Goal: Task Accomplishment & Management: Complete application form

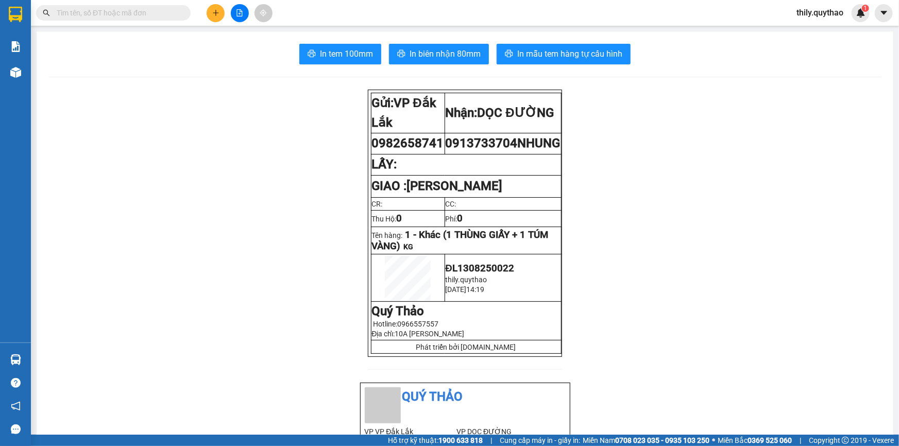
click at [818, 13] on span "thily.quythao" at bounding box center [819, 12] width 63 height 13
click at [813, 29] on span "Đăng xuất" at bounding box center [824, 31] width 43 height 11
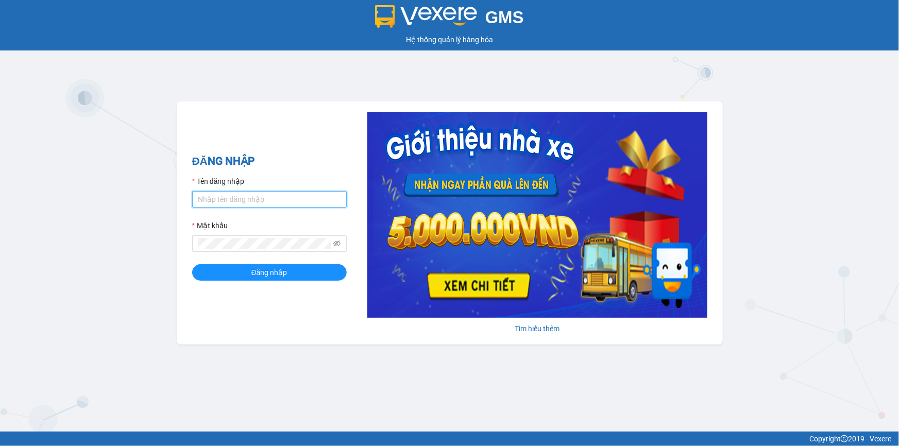
click at [210, 194] on input "Tên đăng nhập" at bounding box center [269, 199] width 155 height 16
type input "L"
type input "lan.quythao"
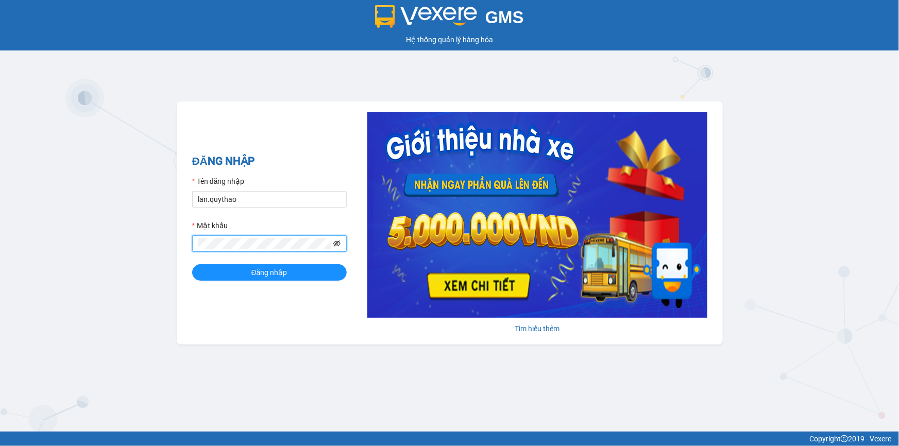
click at [340, 246] on icon "eye-invisible" at bounding box center [336, 243] width 7 height 7
click at [291, 274] on button "Đăng nhập" at bounding box center [269, 272] width 155 height 16
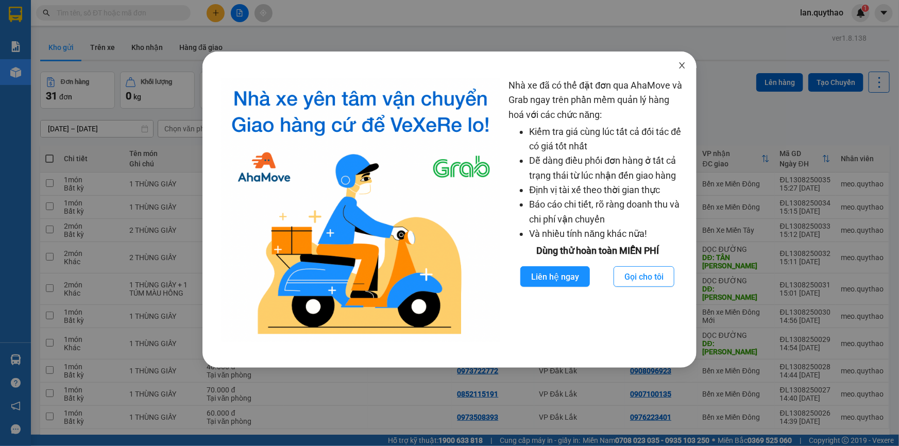
click at [685, 63] on icon "close" at bounding box center [682, 65] width 6 height 6
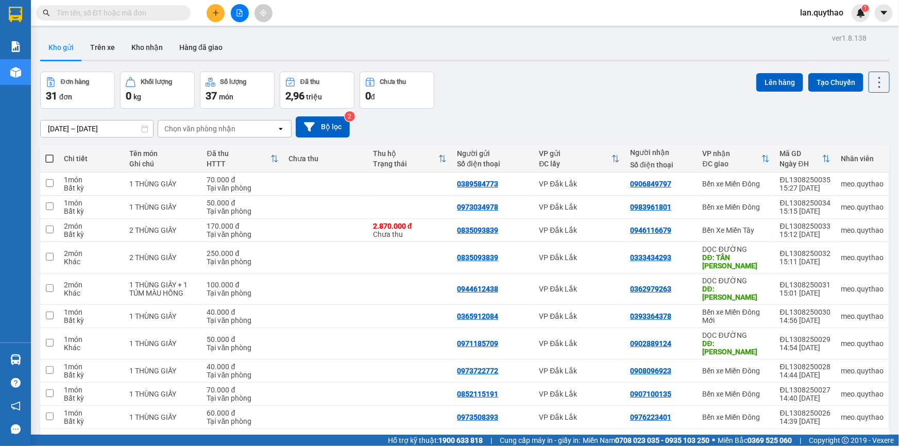
click at [215, 15] on icon "plus" at bounding box center [215, 12] width 7 height 7
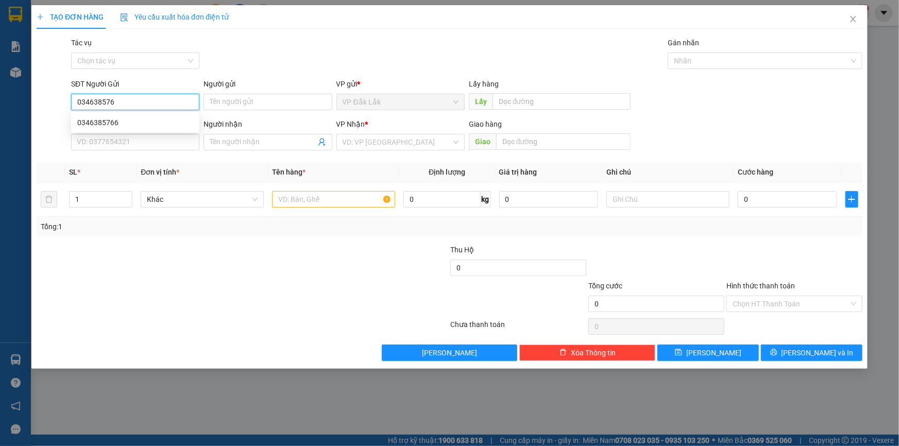
type input "0346385766"
click at [151, 118] on div "0346385766" at bounding box center [135, 122] width 116 height 11
type input "0363631711"
type input "SƠN"
type input "0346385766"
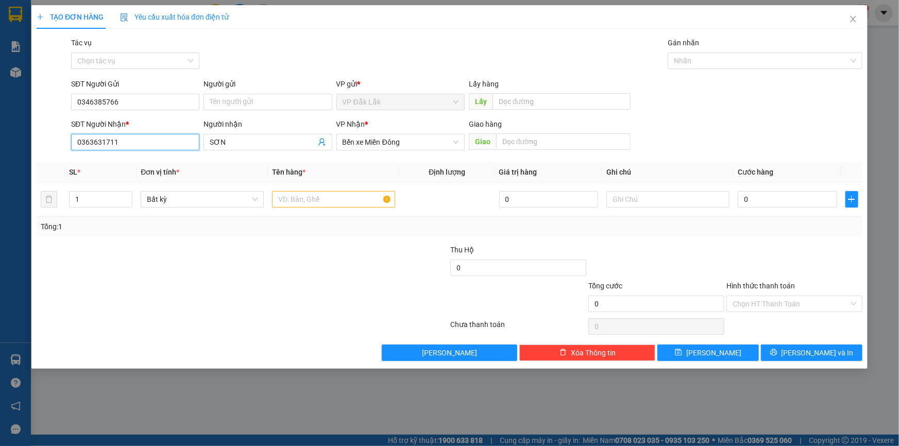
click at [151, 139] on input "0363631711" at bounding box center [135, 142] width 128 height 16
type input "0"
type input "0949950389"
click at [228, 139] on input "SƠN" at bounding box center [263, 142] width 106 height 11
type input "S"
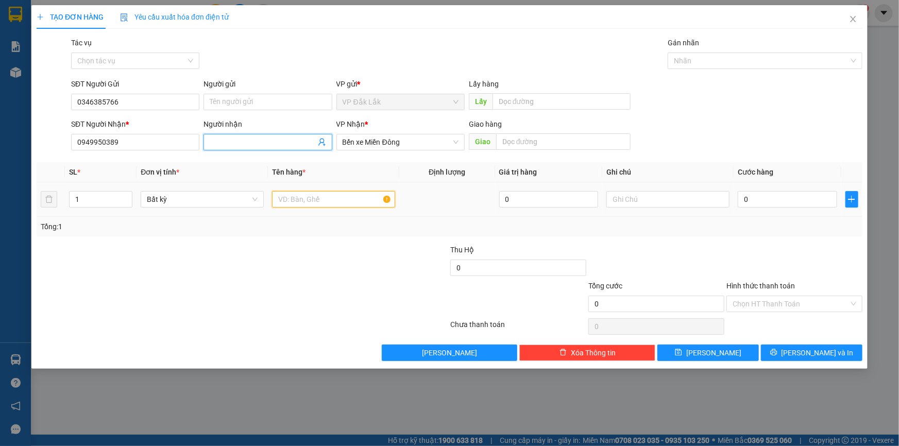
click at [292, 203] on input "text" at bounding box center [333, 199] width 123 height 16
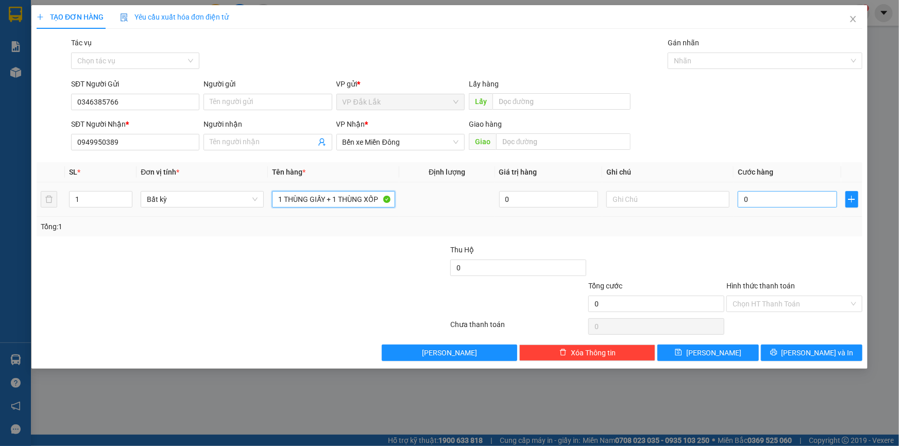
type input "1 THÙNG GIẤY + 1 THÙNG XỐP"
click at [761, 201] on input "0" at bounding box center [787, 199] width 99 height 16
type input "9"
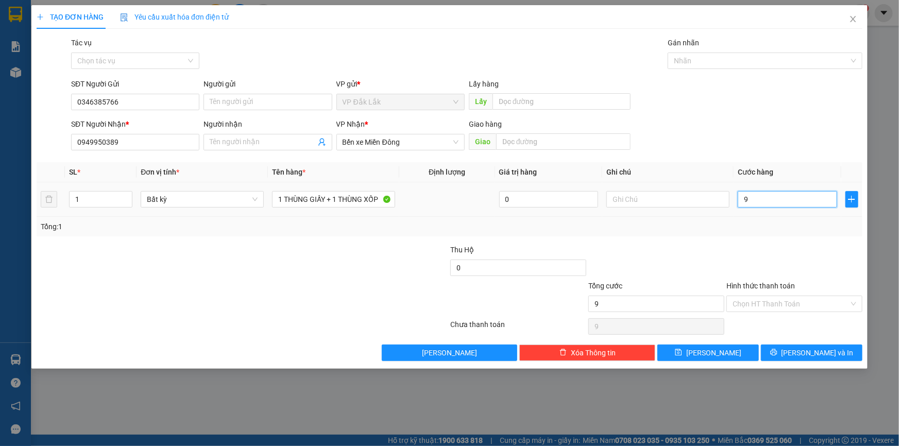
type input "90"
type input "900"
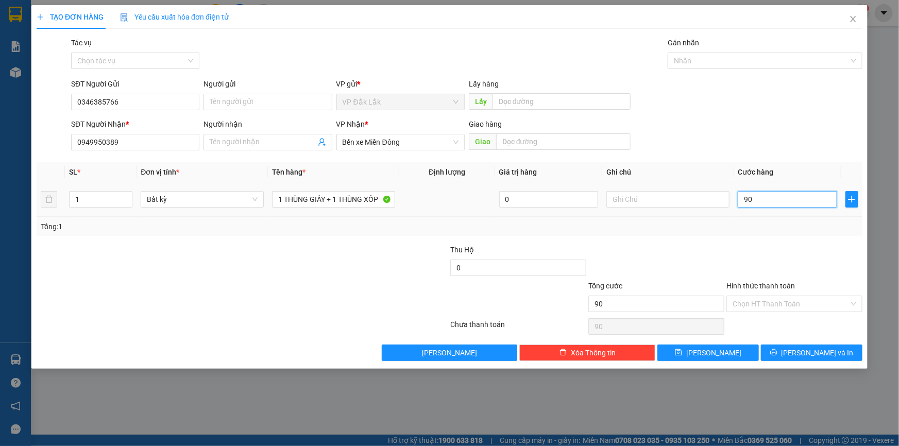
type input "900"
type input "9.000"
type input "90.000"
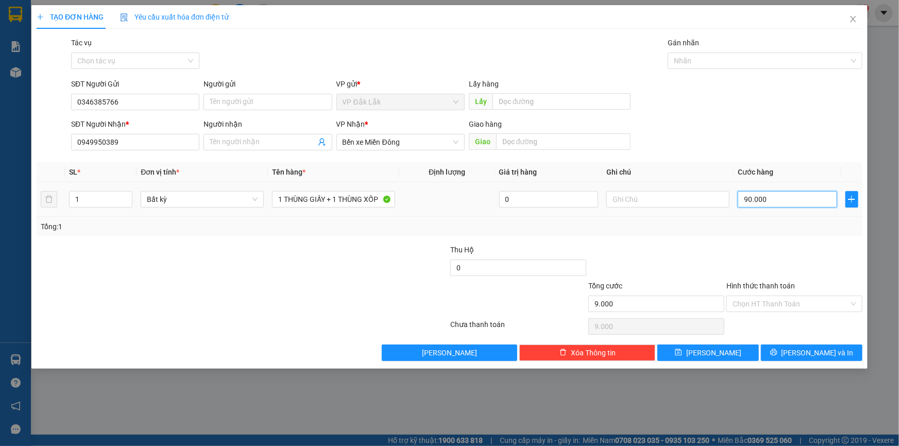
type input "90.000"
click at [753, 300] on input "Hình thức thanh toán" at bounding box center [790, 303] width 116 height 15
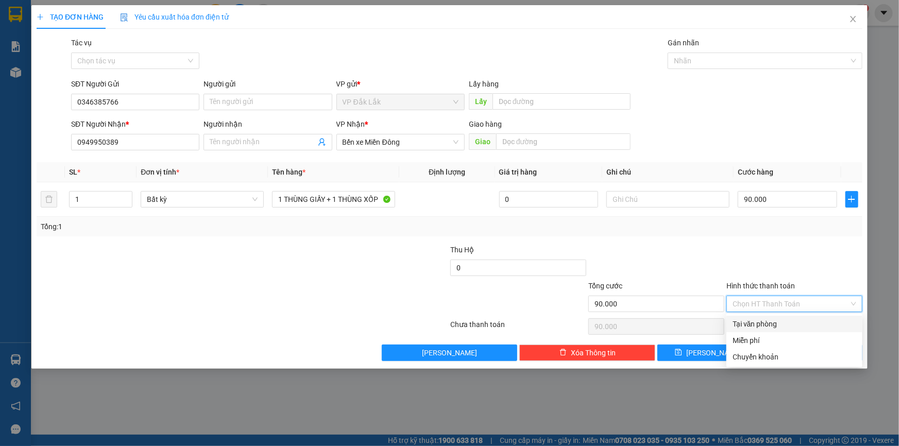
click at [755, 324] on div "Tại văn phòng" at bounding box center [794, 323] width 124 height 11
type input "0"
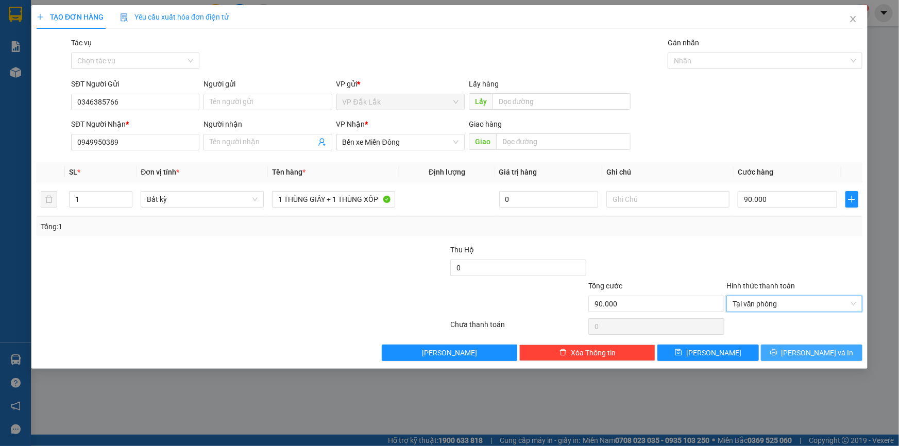
click at [820, 350] on span "[PERSON_NAME] và In" at bounding box center [817, 352] width 72 height 11
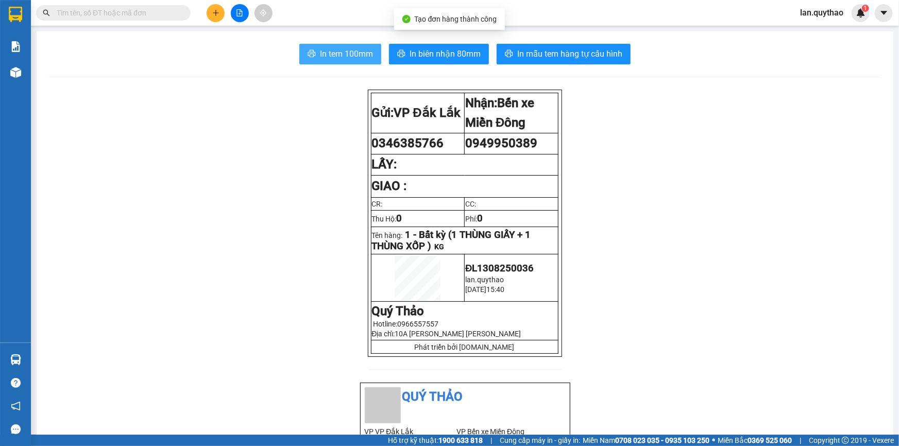
click at [320, 53] on span "In tem 100mm" at bounding box center [346, 53] width 53 height 13
click at [215, 12] on icon "plus" at bounding box center [215, 12] width 7 height 7
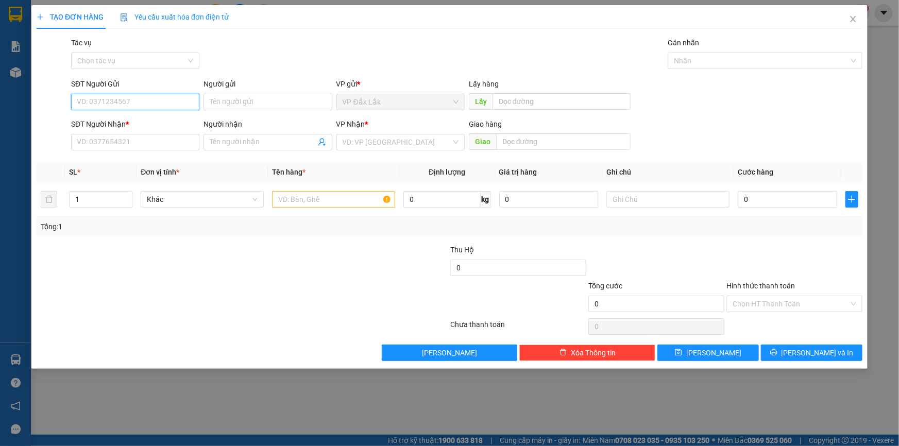
click at [125, 103] on input "SĐT Người Gửi" at bounding box center [135, 102] width 128 height 16
type input "0966501514"
click at [112, 146] on input "SĐT Người Nhận *" at bounding box center [135, 142] width 128 height 16
drag, startPoint x: 130, startPoint y: 99, endPoint x: 65, endPoint y: 97, distance: 65.5
click at [65, 97] on div "SĐT Người Gửi 0966501514 0966501514 Người gửi Tên người gửi VP gửi * VP Đắk Lắk…" at bounding box center [450, 96] width 828 height 36
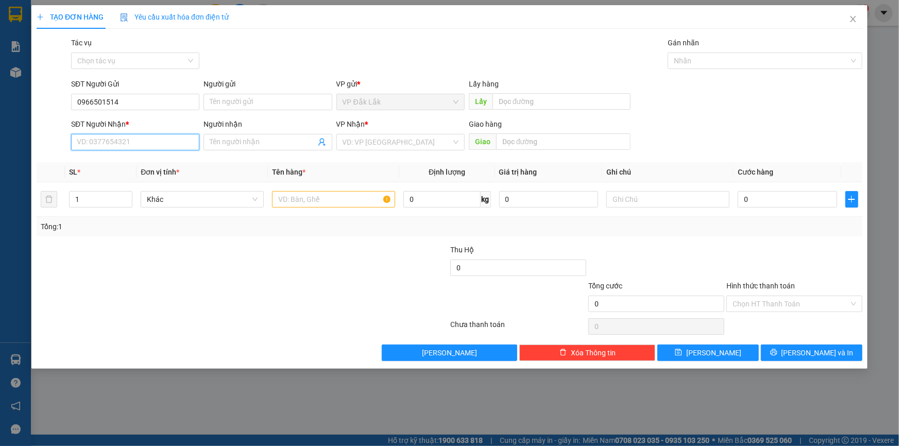
click at [90, 147] on input "SĐT Người Nhận *" at bounding box center [135, 142] width 128 height 16
paste input "0966501514"
type input "0966501514"
drag, startPoint x: 148, startPoint y: 105, endPoint x: 58, endPoint y: 93, distance: 91.4
click at [58, 93] on div "SĐT Người Gửi 0966501514 0966501514 Người gửi Tên người gửi VP gửi * VP Đắk Lắk…" at bounding box center [450, 96] width 828 height 36
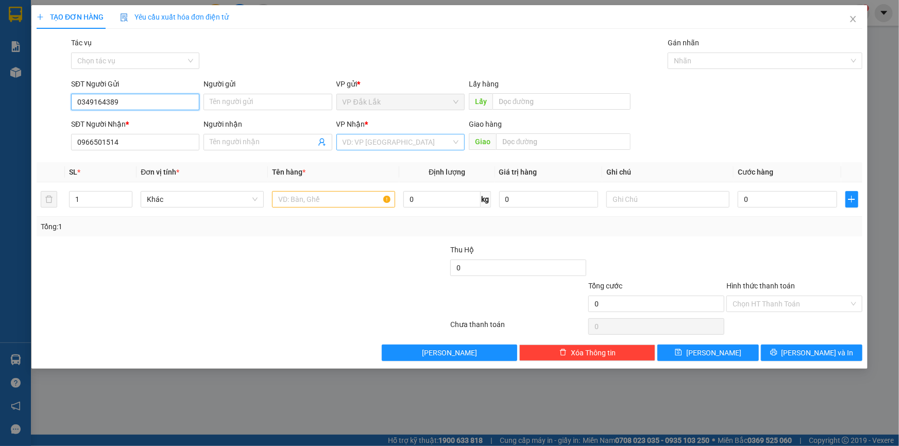
type input "0349164389"
click at [361, 140] on input "search" at bounding box center [397, 141] width 109 height 15
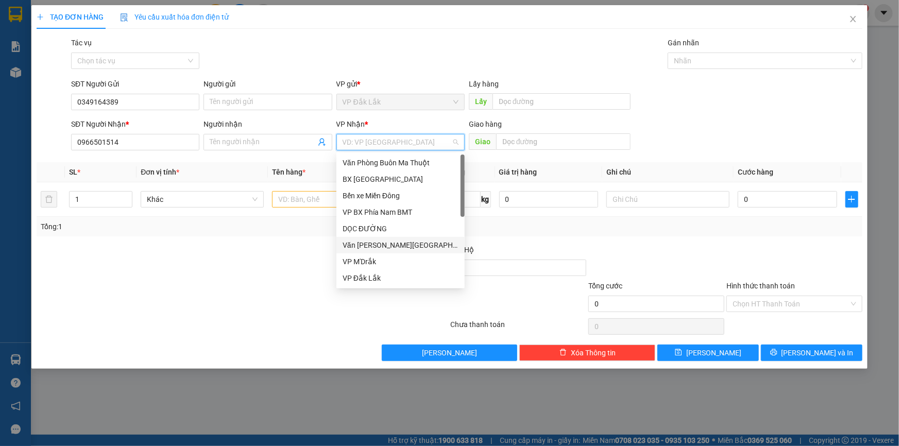
click at [380, 246] on div "Văn [PERSON_NAME][GEOGRAPHIC_DATA][PERSON_NAME]" at bounding box center [401, 245] width 116 height 11
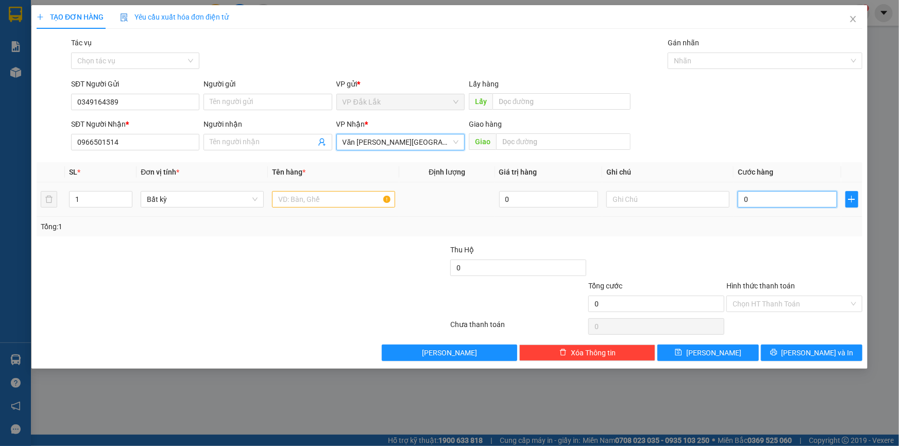
click at [758, 201] on input "0" at bounding box center [787, 199] width 99 height 16
type input "5"
type input "50"
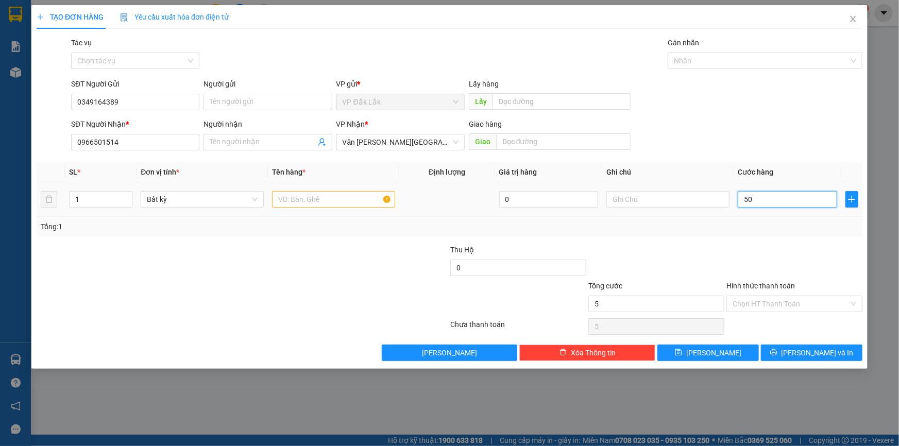
type input "50"
type input "500"
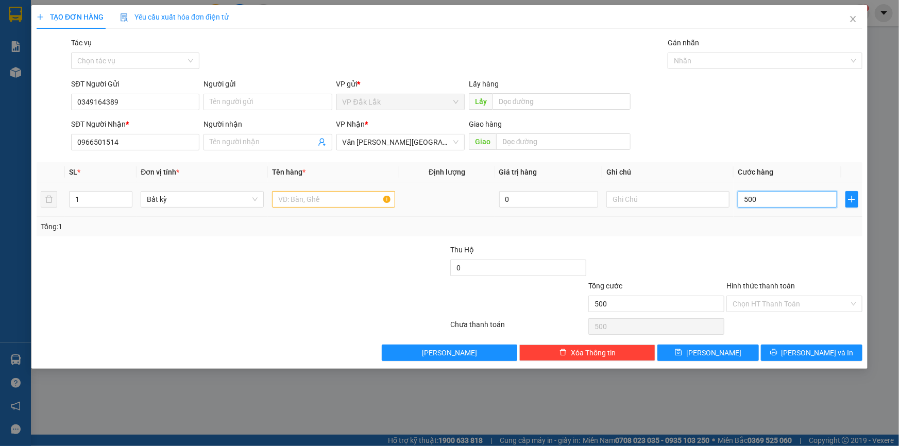
type input "5.000"
type input "50.000"
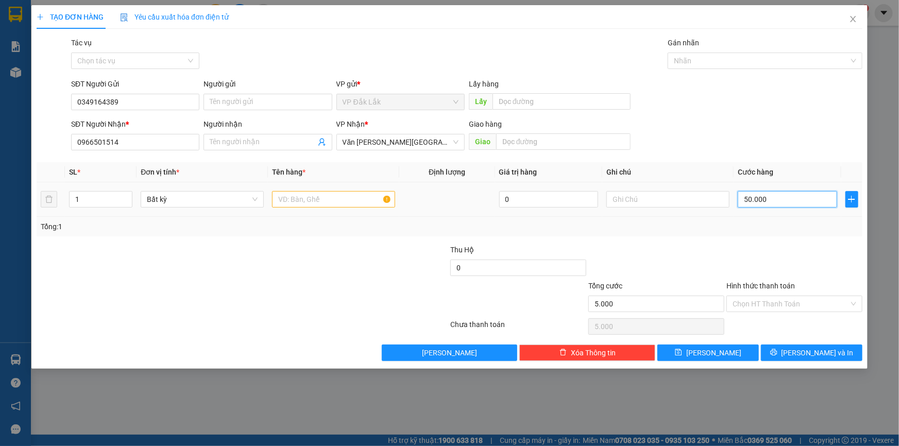
type input "50.000"
click at [323, 201] on input "text" at bounding box center [333, 199] width 123 height 16
type input "1 THÙNG GIẤY"
click at [797, 292] on div "Hình thức thanh toán" at bounding box center [794, 287] width 136 height 15
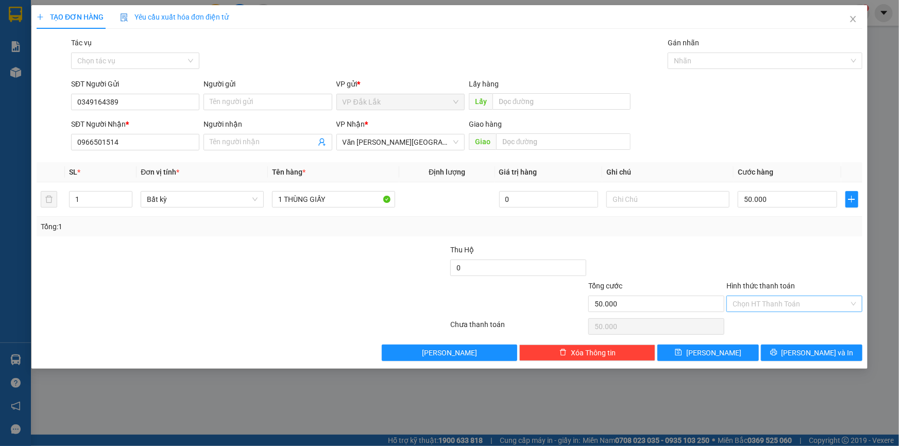
click at [783, 306] on input "Hình thức thanh toán" at bounding box center [790, 303] width 116 height 15
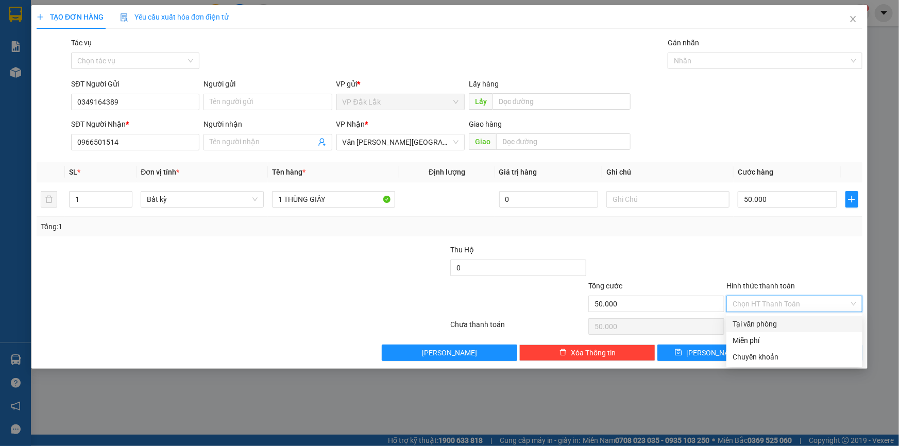
click at [755, 325] on div "Tại văn phòng" at bounding box center [794, 323] width 124 height 11
type input "0"
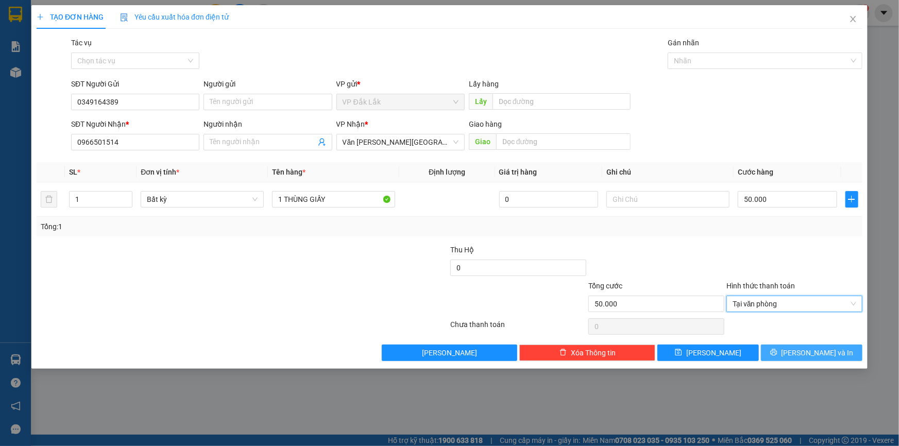
click at [811, 353] on span "[PERSON_NAME] và In" at bounding box center [817, 352] width 72 height 11
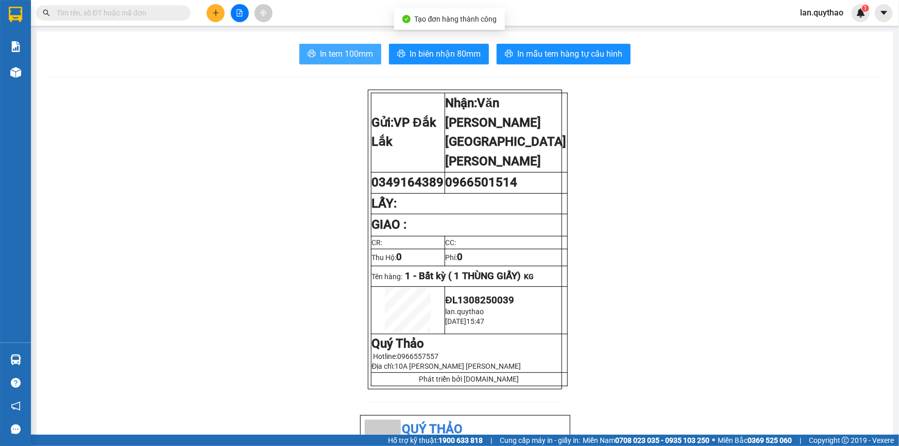
click at [335, 56] on span "In tem 100mm" at bounding box center [346, 53] width 53 height 13
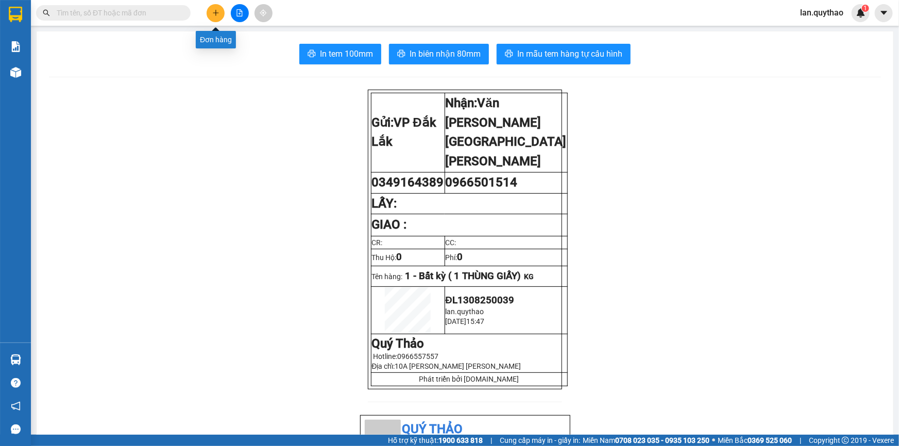
click at [216, 18] on button at bounding box center [216, 13] width 18 height 18
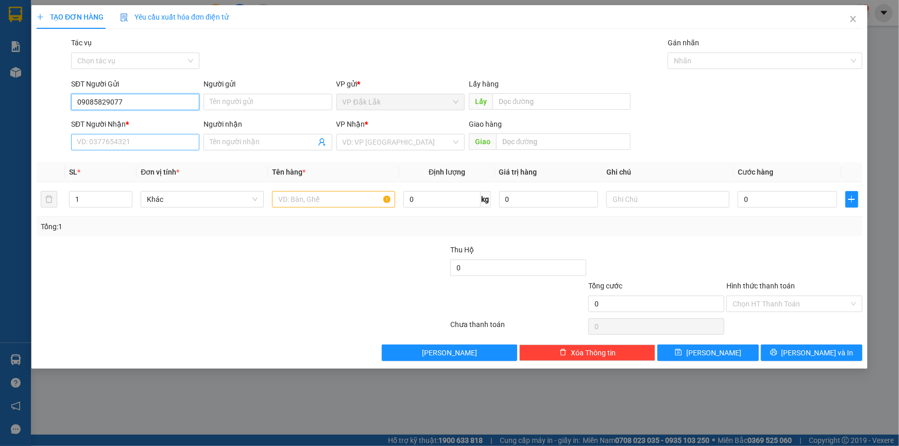
type input "09085829077"
click at [144, 140] on input "SĐT Người Nhận *" at bounding box center [135, 142] width 128 height 16
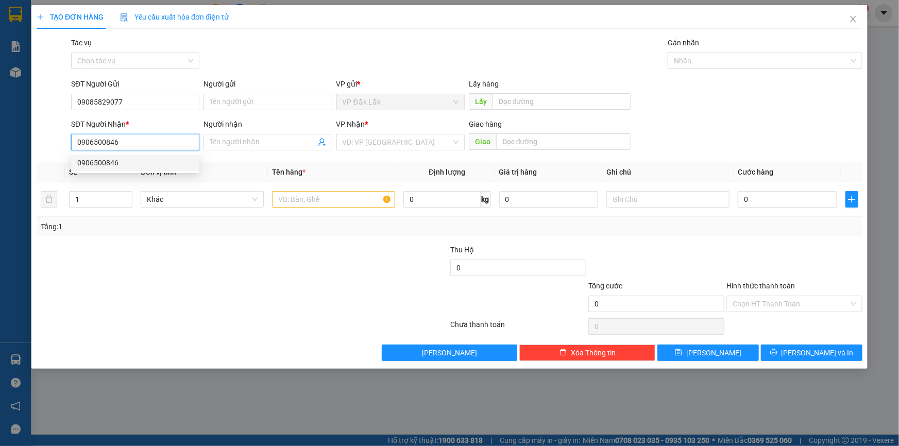
click at [131, 159] on div "0906500846" at bounding box center [135, 162] width 116 height 11
type input "0906500846"
click at [313, 200] on input "text" at bounding box center [333, 199] width 123 height 16
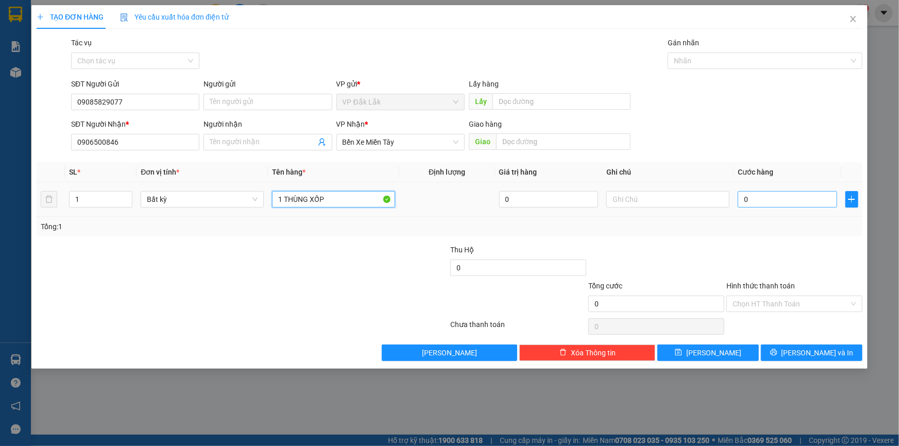
type input "1 THÙNG XỐP"
click at [767, 199] on input "0" at bounding box center [787, 199] width 99 height 16
type input "6"
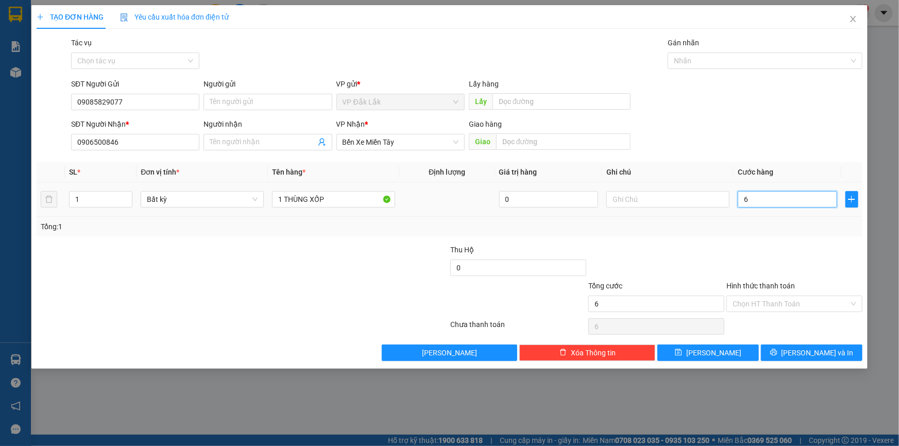
type input "60"
type input "600"
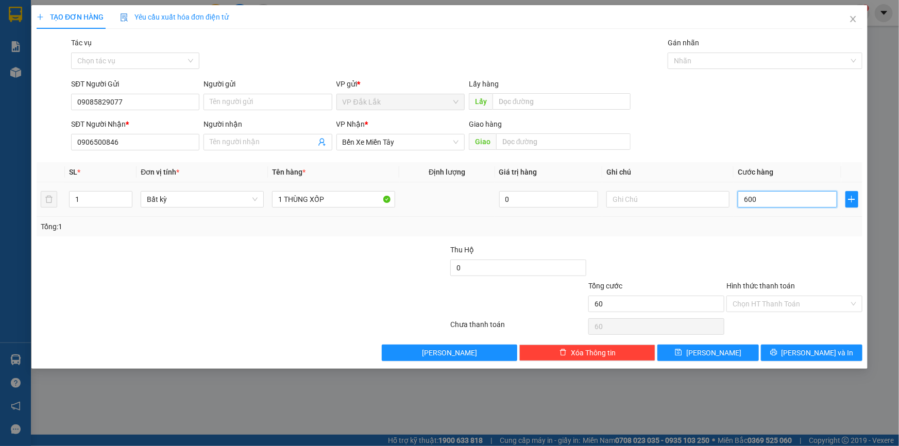
type input "600"
type input "6.000"
type input "60.000"
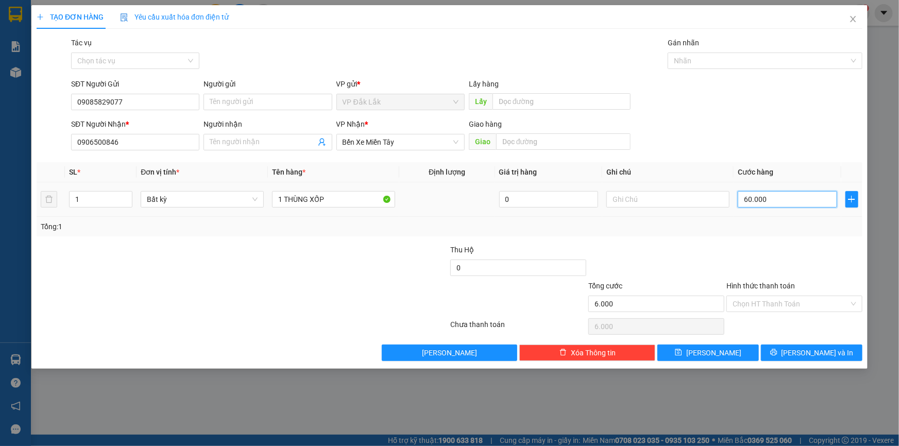
type input "60.000"
click at [785, 302] on input "Hình thức thanh toán" at bounding box center [790, 303] width 116 height 15
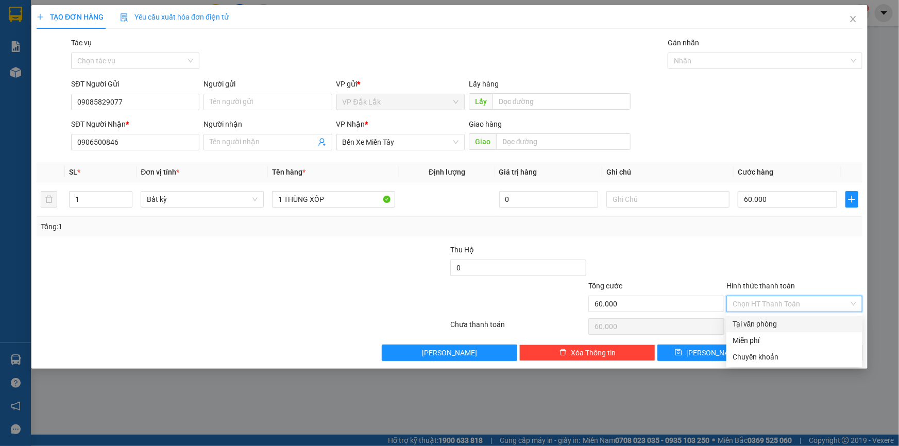
click at [771, 327] on div "Tại văn phòng" at bounding box center [794, 323] width 124 height 11
type input "0"
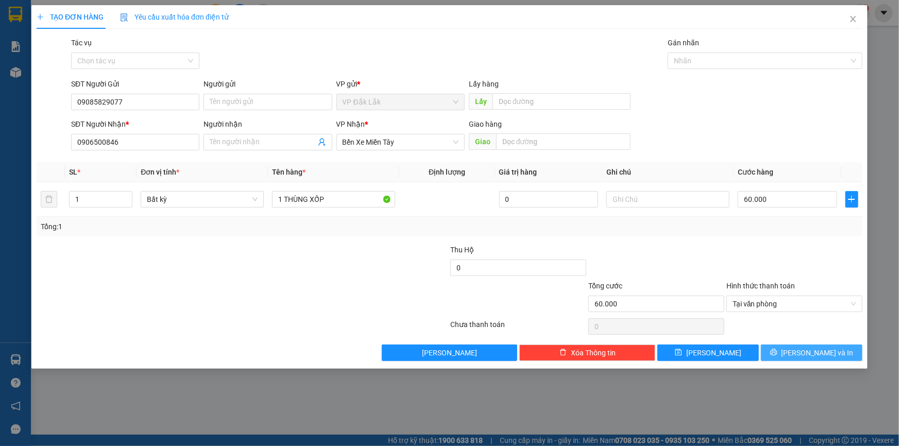
click at [806, 352] on span "[PERSON_NAME] và In" at bounding box center [817, 352] width 72 height 11
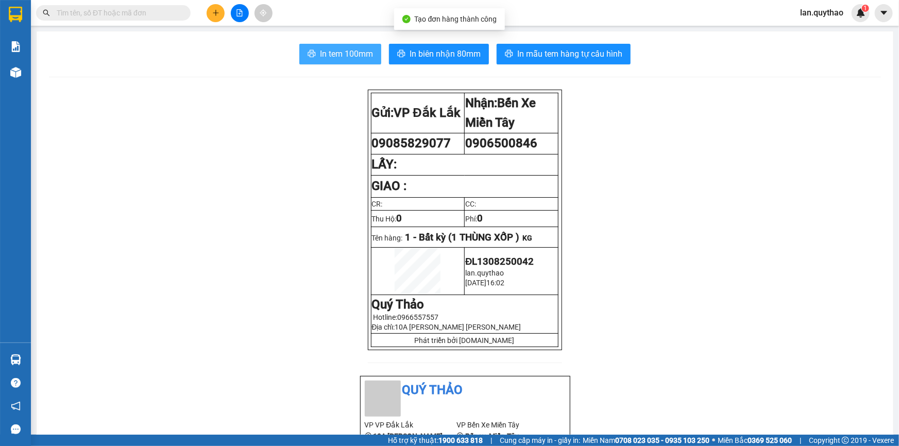
click at [320, 55] on span "In tem 100mm" at bounding box center [346, 53] width 53 height 13
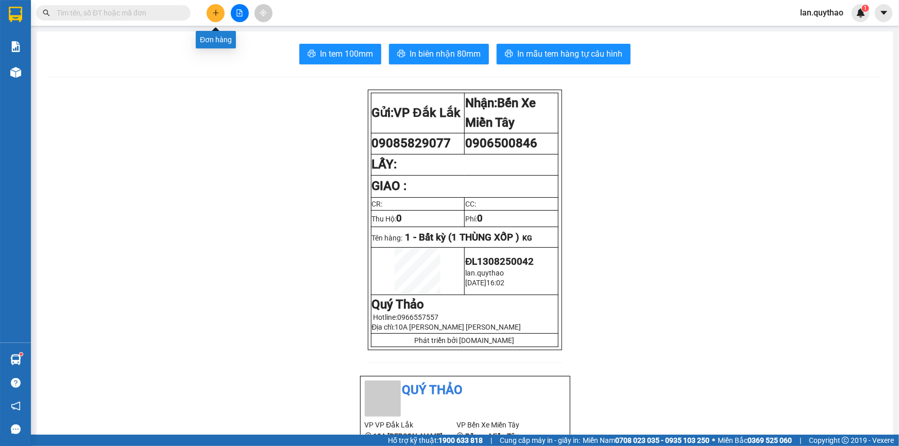
click at [214, 10] on icon "plus" at bounding box center [215, 12] width 7 height 7
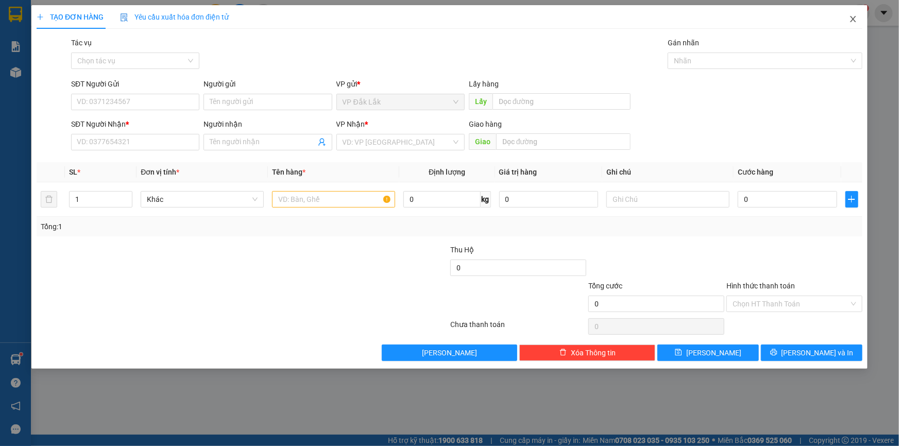
click at [855, 22] on icon "close" at bounding box center [853, 19] width 8 height 8
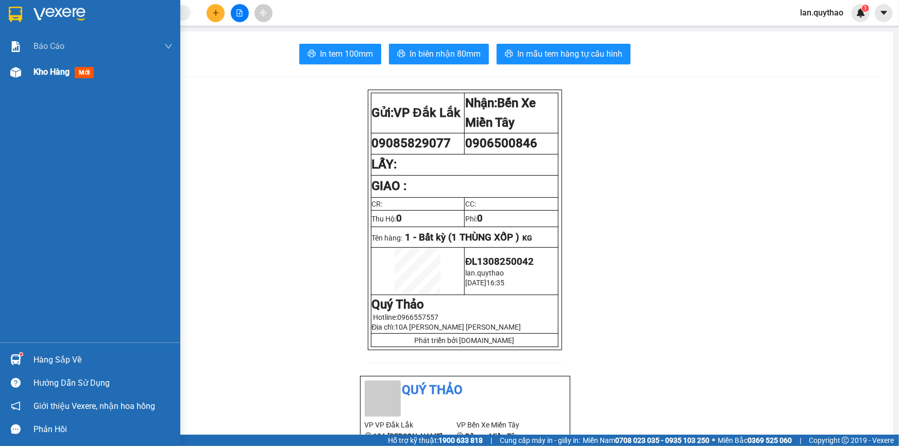
click at [49, 73] on span "Kho hàng" at bounding box center [51, 72] width 36 height 10
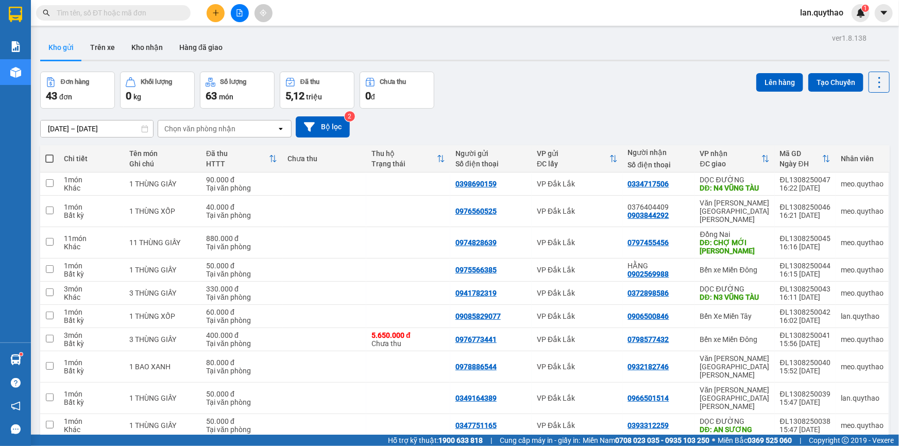
click at [93, 16] on input "text" at bounding box center [118, 12] width 122 height 11
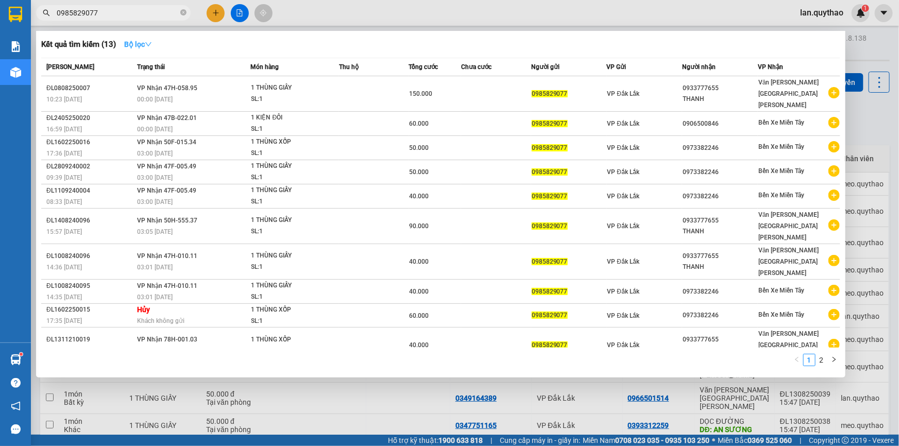
type input "0985829077"
click at [127, 44] on strong "Bộ lọc" at bounding box center [138, 44] width 28 height 8
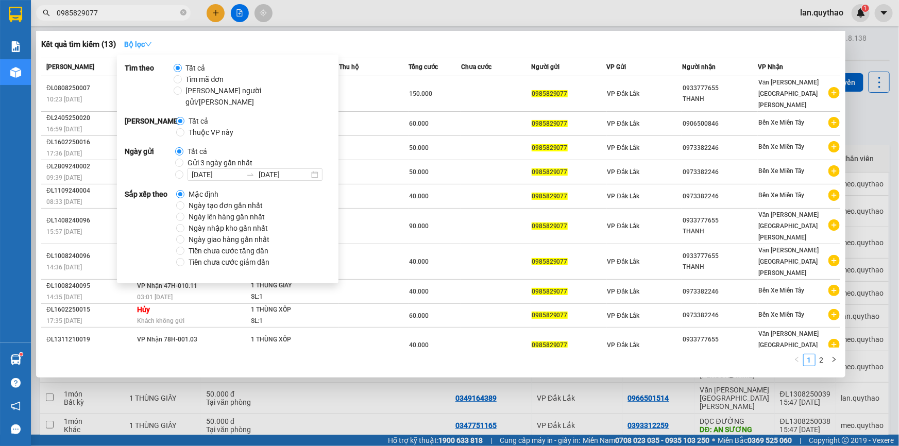
click at [133, 43] on strong "Bộ lọc" at bounding box center [138, 44] width 28 height 8
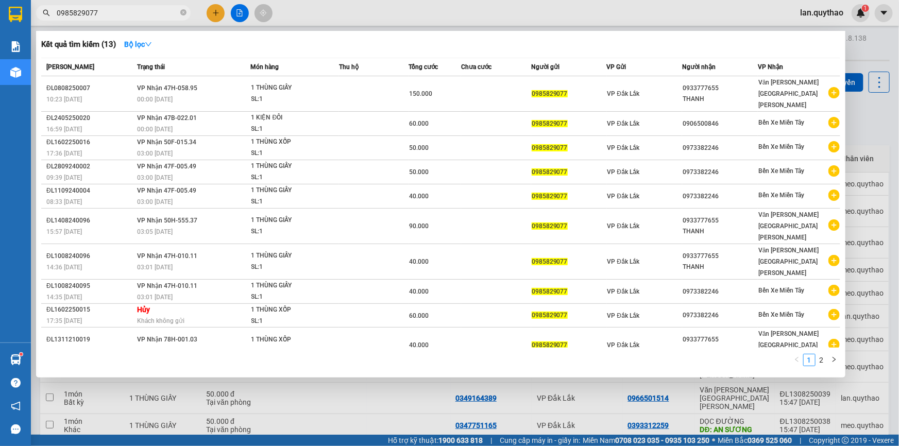
click at [348, 5] on div at bounding box center [449, 223] width 899 height 446
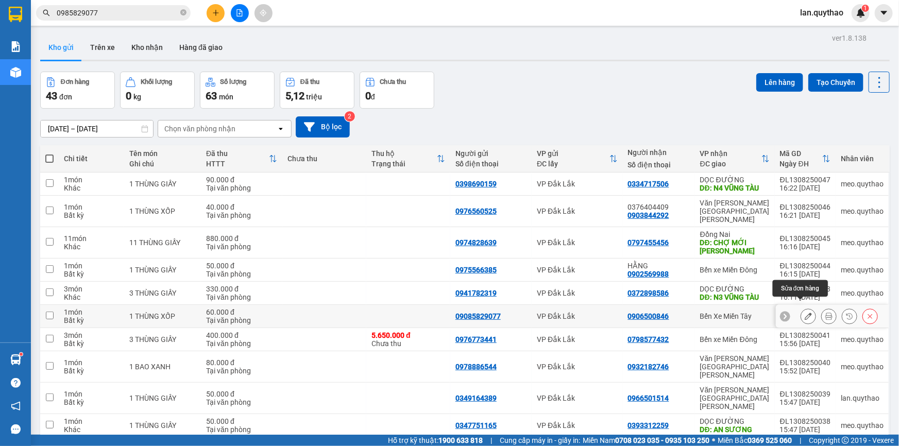
click at [805, 313] on icon at bounding box center [808, 316] width 7 height 7
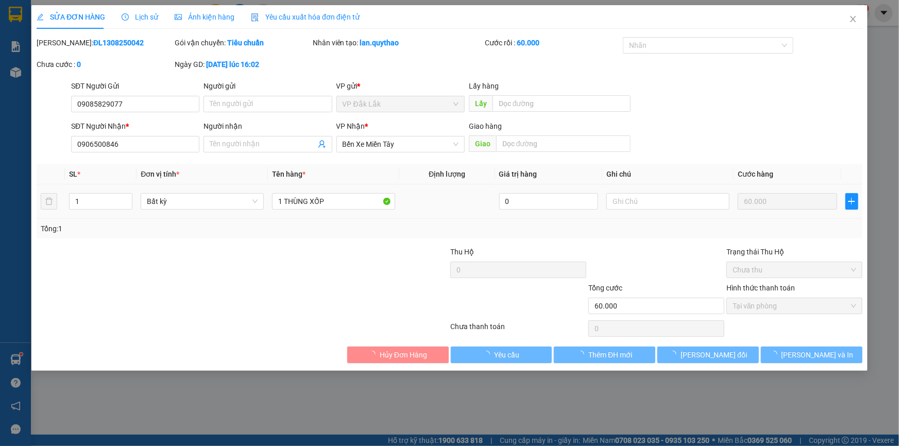
type input "09085829077"
type input "0906500846"
type input "60.000"
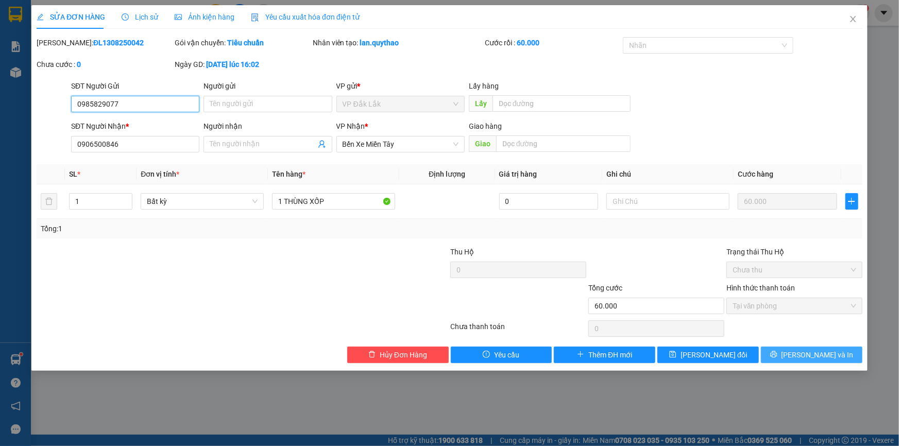
type input "0985829077"
click at [795, 347] on button "[PERSON_NAME] và In" at bounding box center [811, 355] width 101 height 16
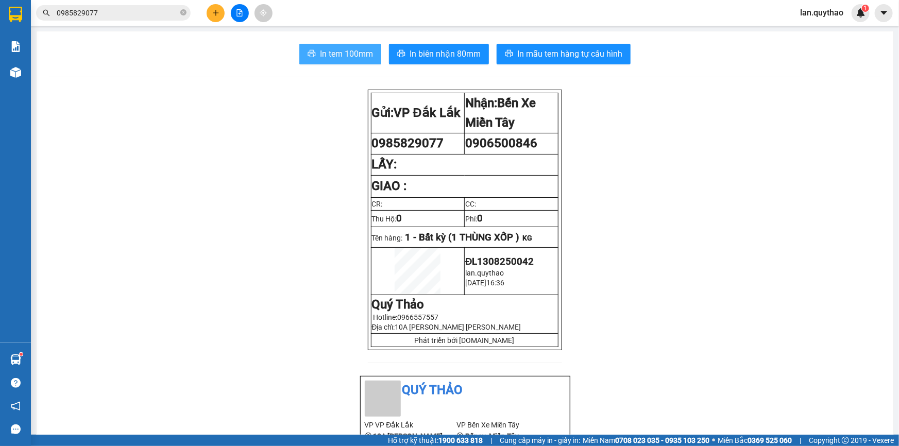
click at [320, 47] on span "In tem 100mm" at bounding box center [346, 53] width 53 height 13
click at [214, 11] on icon "plus" at bounding box center [215, 12] width 7 height 7
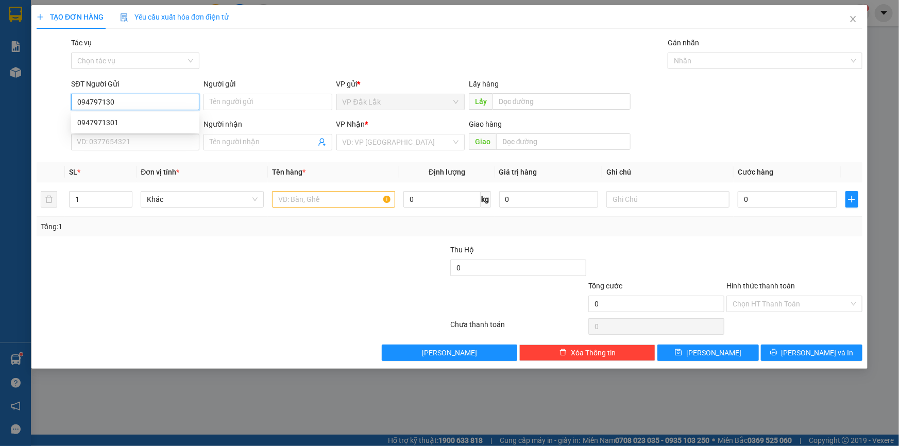
type input "0947971301"
click at [118, 124] on div "0947971301" at bounding box center [135, 122] width 116 height 11
type input "0981085698"
type input "0947971301"
click at [321, 200] on input "text" at bounding box center [333, 199] width 123 height 16
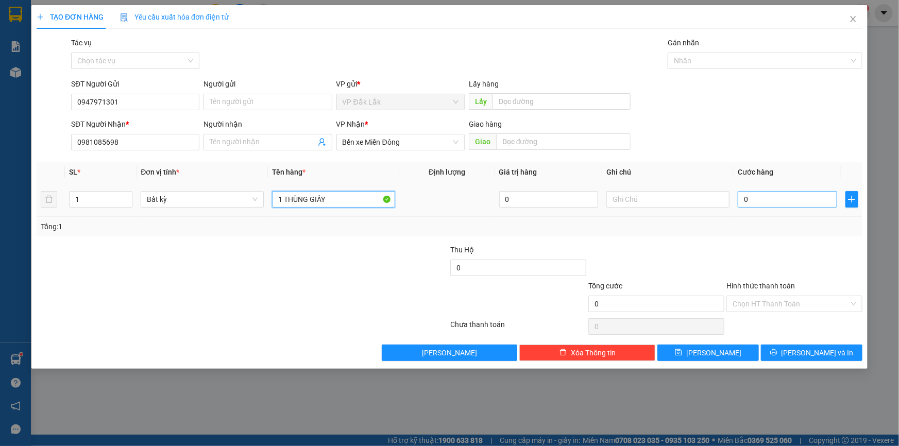
type input "1 THÙNG GIẤY"
click at [772, 197] on input "0" at bounding box center [787, 199] width 99 height 16
type input "5"
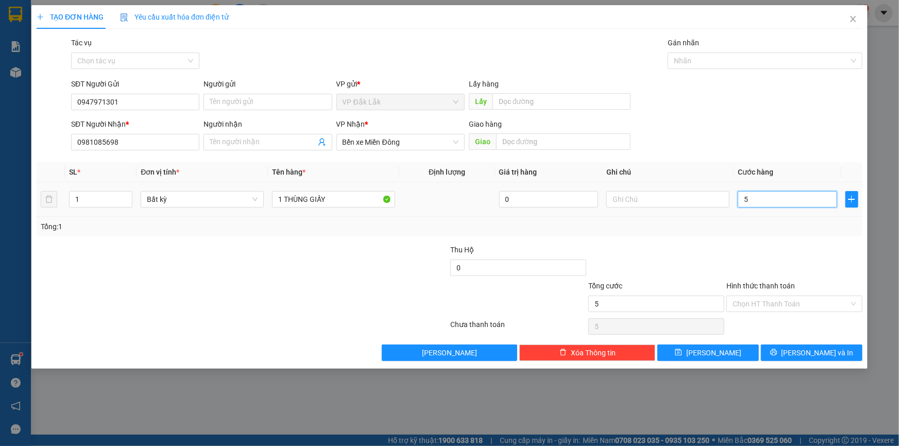
type input "50"
type input "500"
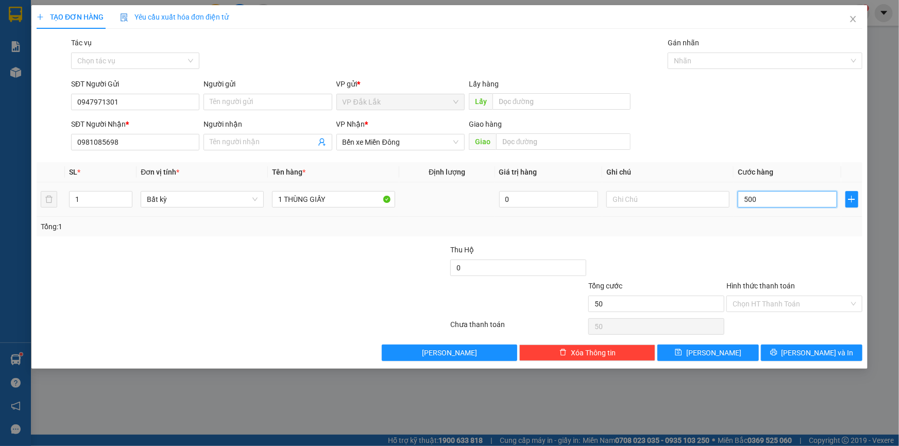
type input "500"
type input "5.000"
type input "50.000"
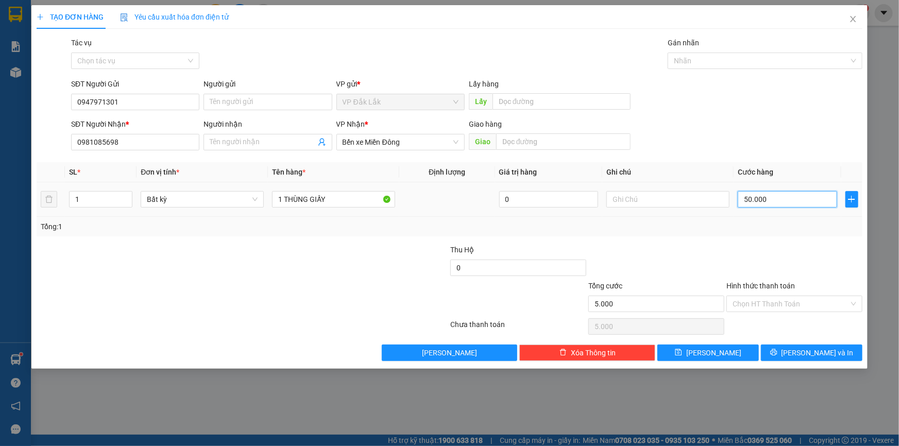
type input "50.000"
click at [781, 305] on input "Hình thức thanh toán" at bounding box center [790, 303] width 116 height 15
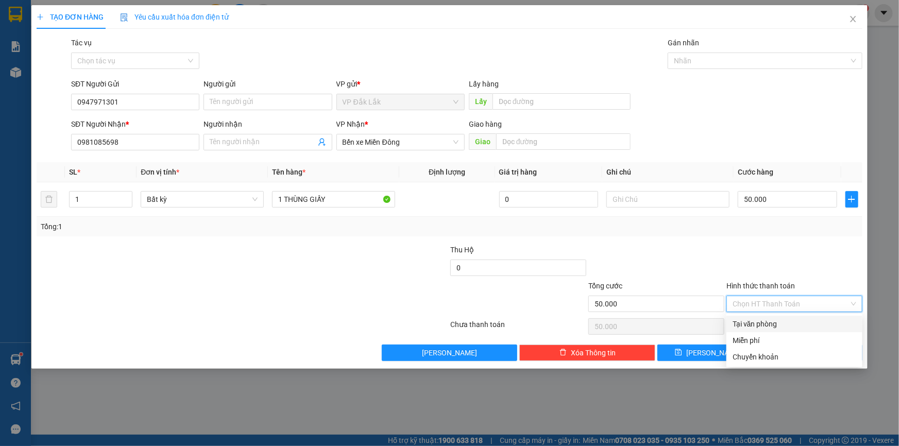
click at [765, 325] on div "Tại văn phòng" at bounding box center [794, 323] width 124 height 11
type input "0"
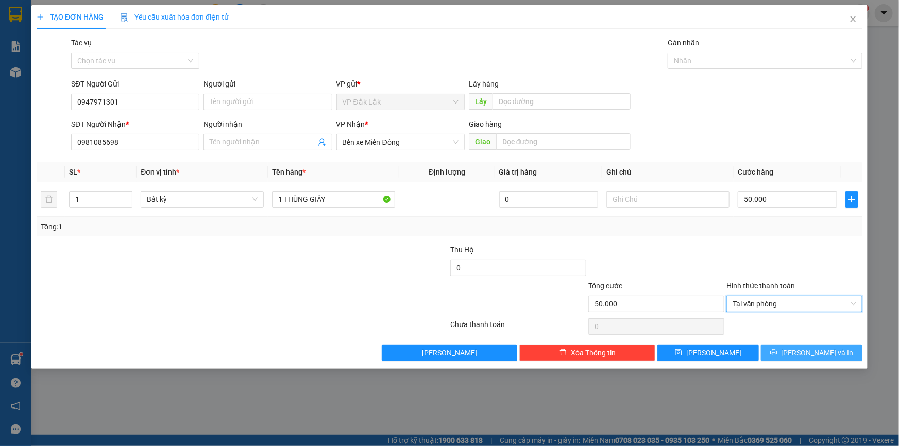
click at [777, 350] on icon "printer" at bounding box center [773, 352] width 7 height 7
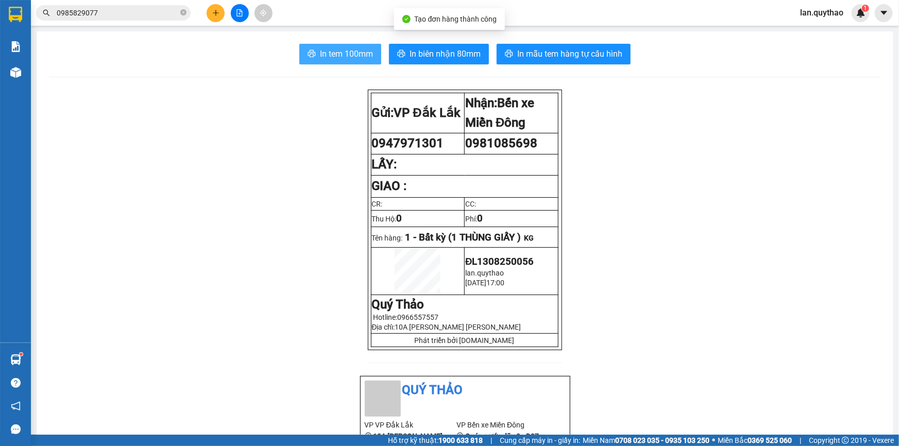
click at [306, 46] on button "In tem 100mm" at bounding box center [340, 54] width 82 height 21
click at [213, 14] on icon "plus" at bounding box center [215, 12] width 7 height 7
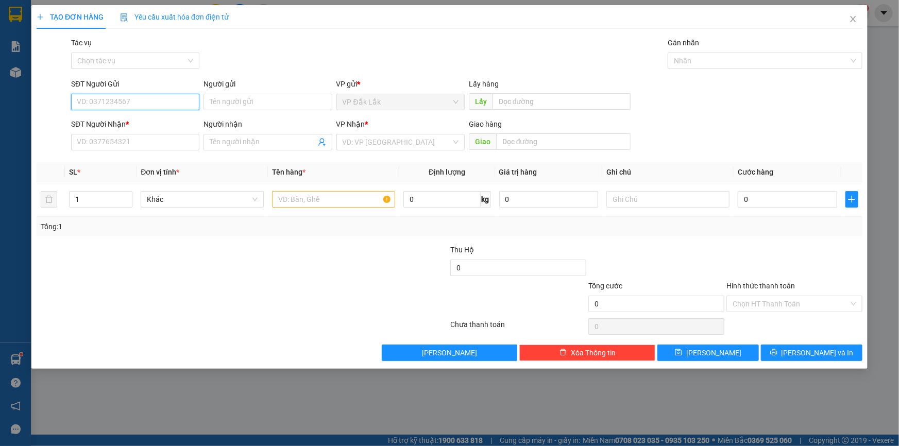
click at [116, 96] on input "SĐT Người Gửi" at bounding box center [135, 102] width 128 height 16
type input "0948299396"
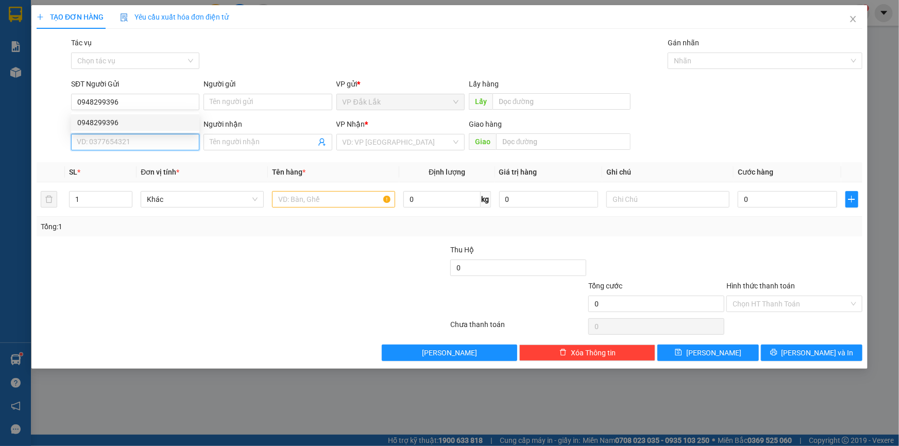
click at [88, 139] on input "SĐT Người Nhận *" at bounding box center [135, 142] width 128 height 16
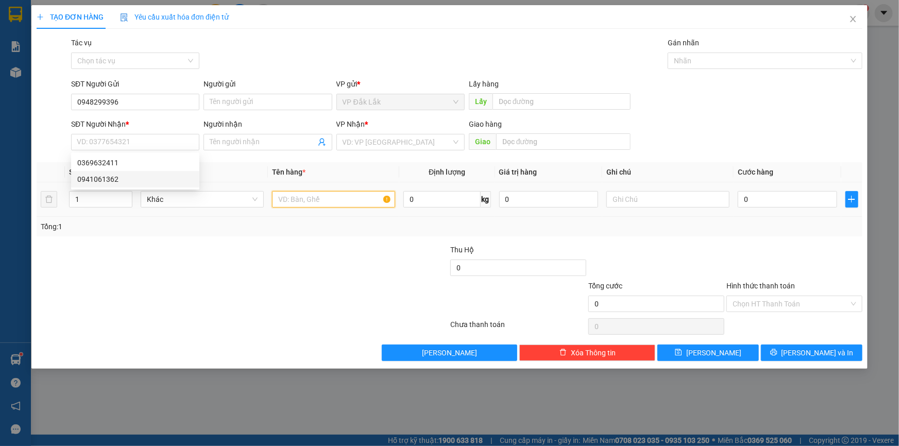
click at [283, 203] on input "text" at bounding box center [333, 199] width 123 height 16
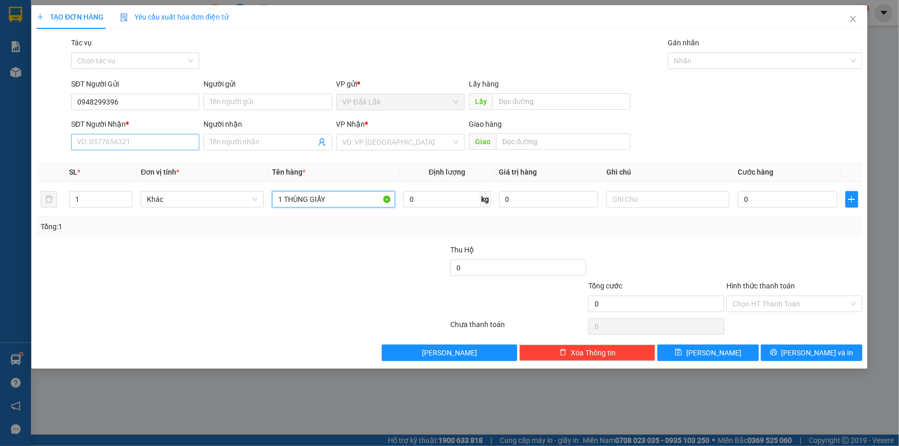
type input "1 THÙNG GIẤY"
click at [171, 144] on input "SĐT Người Nhận *" at bounding box center [135, 142] width 128 height 16
type input "0399242663"
click at [411, 143] on input "search" at bounding box center [397, 141] width 109 height 15
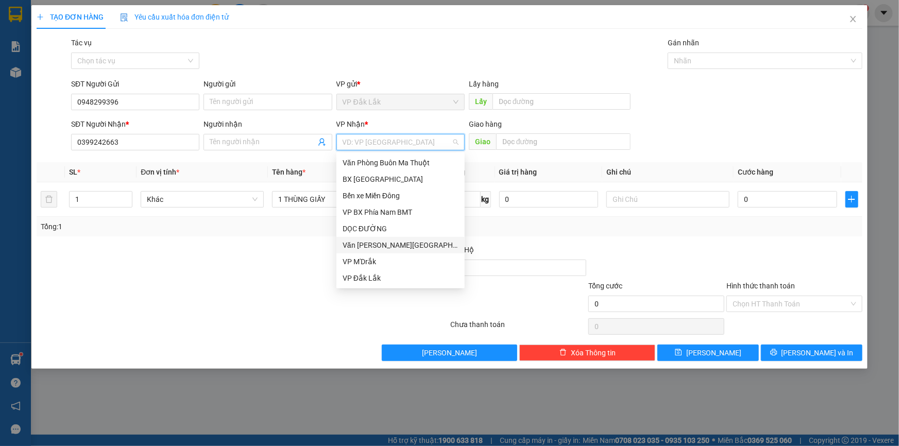
click at [365, 242] on div "Văn [PERSON_NAME][GEOGRAPHIC_DATA][PERSON_NAME]" at bounding box center [401, 245] width 116 height 11
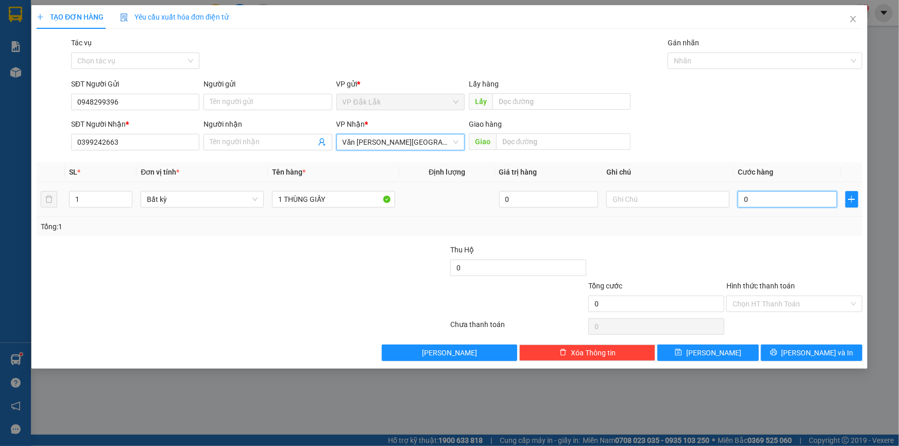
click at [748, 199] on input "0" at bounding box center [787, 199] width 99 height 16
type input "4"
type input "40"
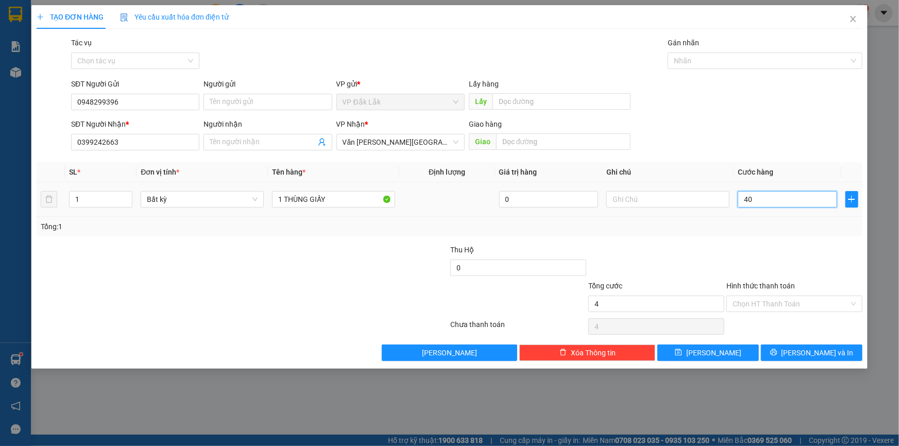
type input "40"
type input "400"
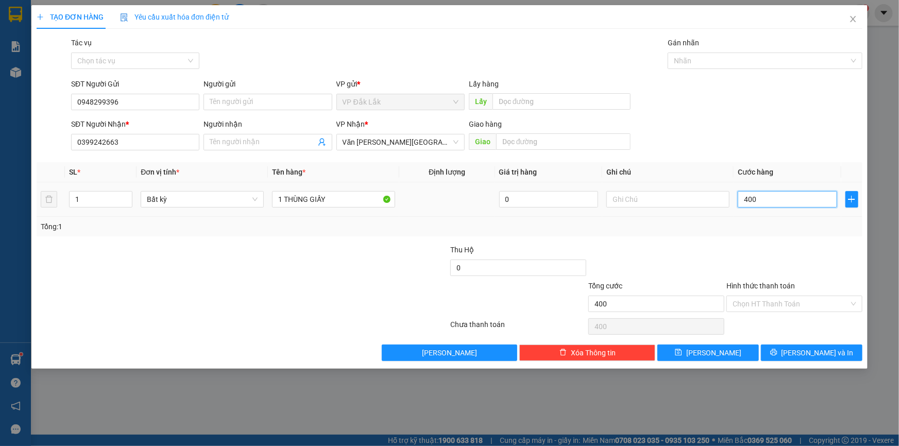
type input "40"
type input "4"
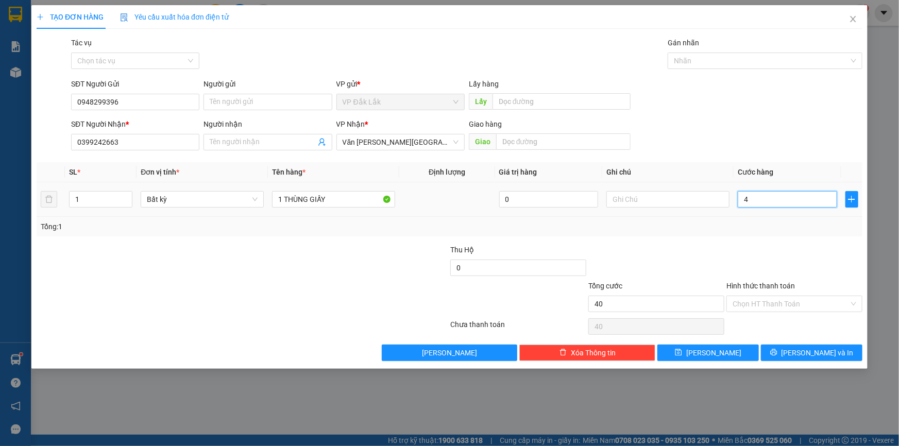
type input "4"
type input "0"
type input "05"
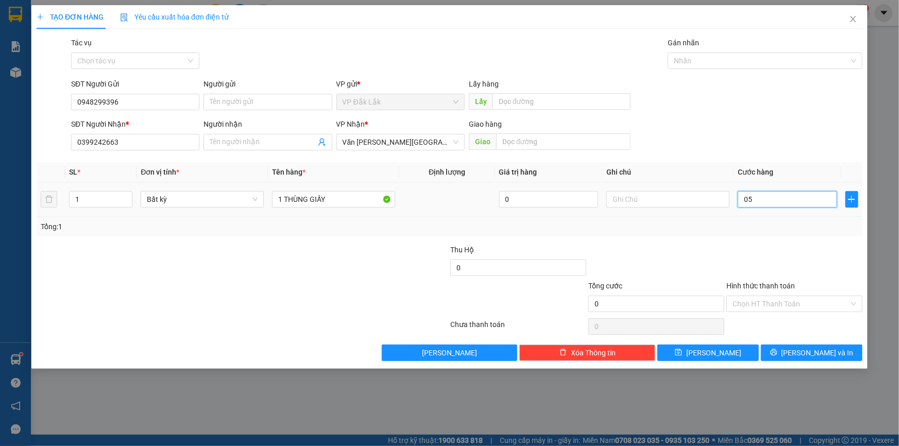
type input "5"
type input "050"
type input "50"
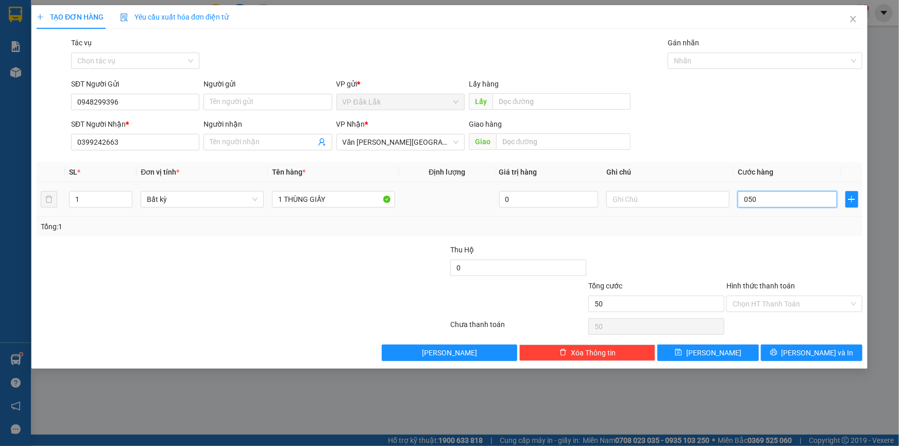
type input "0.500"
type input "500"
type input "05.000"
type input "5.000"
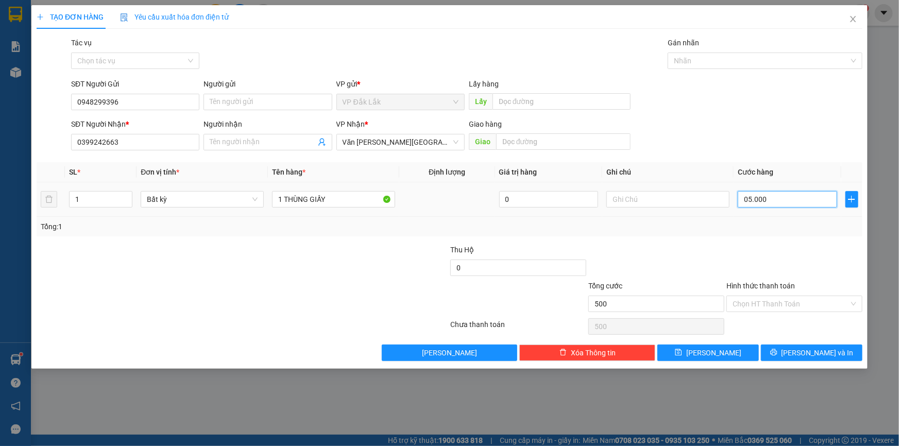
type input "5.000"
type input "0.500"
type input "500"
type input "050"
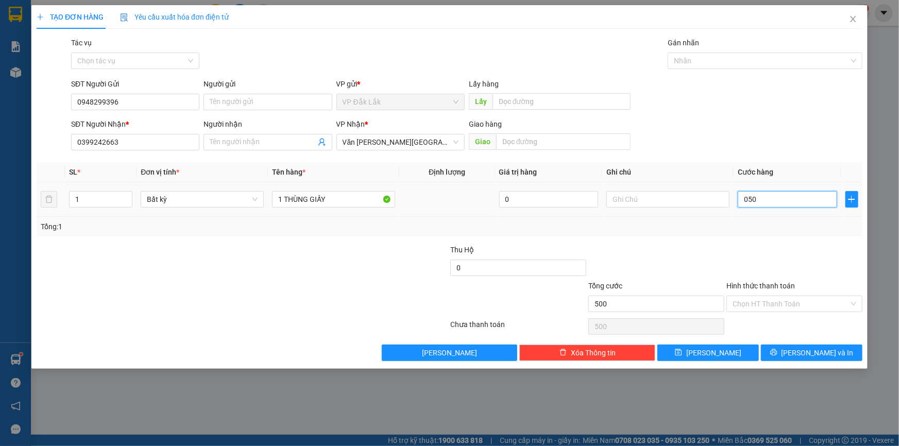
type input "50"
type input "05"
type input "5"
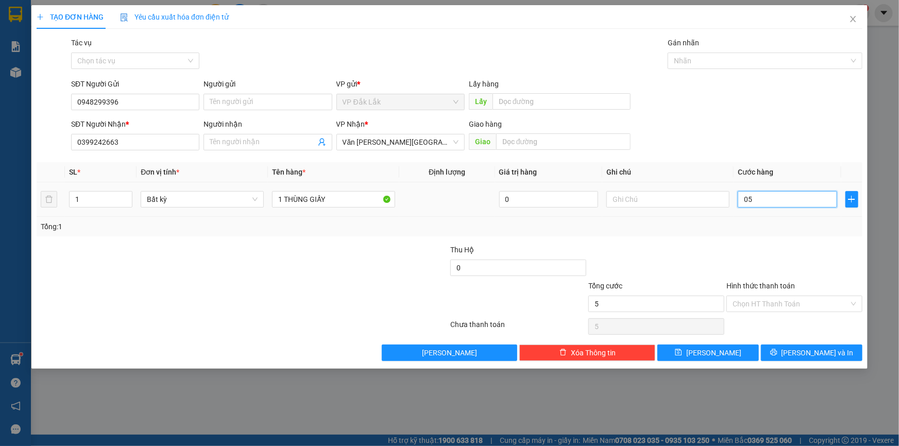
type input "0"
click at [743, 200] on input "0" at bounding box center [787, 199] width 99 height 16
type input "50"
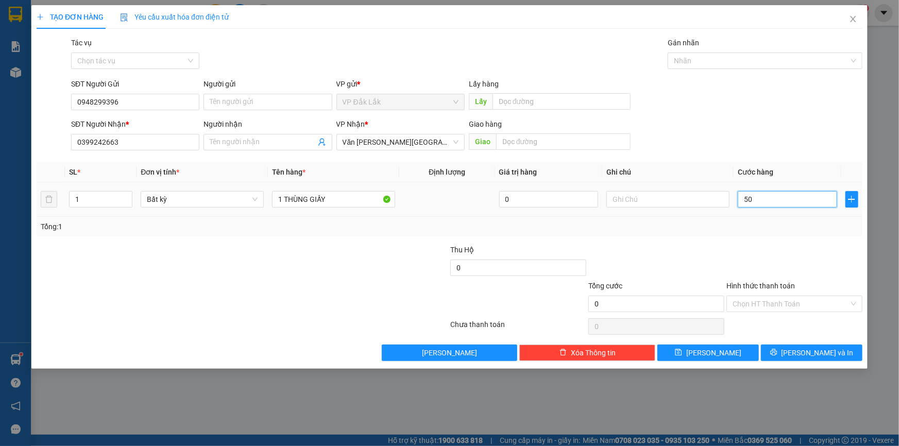
type input "50"
type input "500"
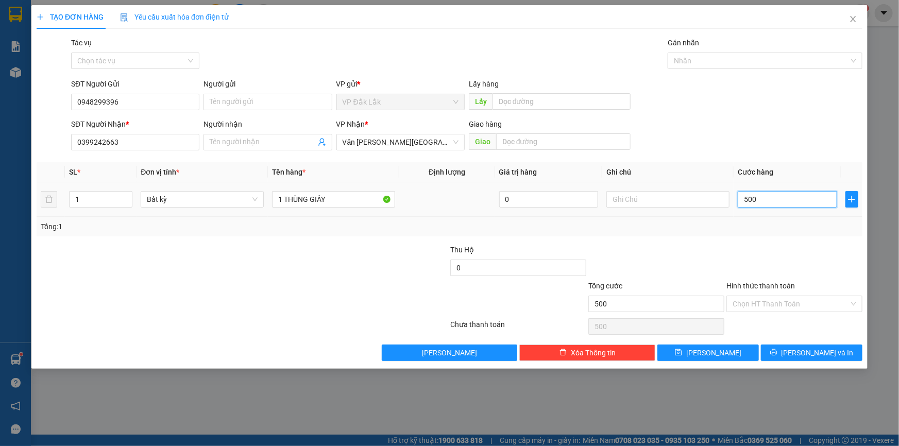
type input "5.000"
type input "50.000"
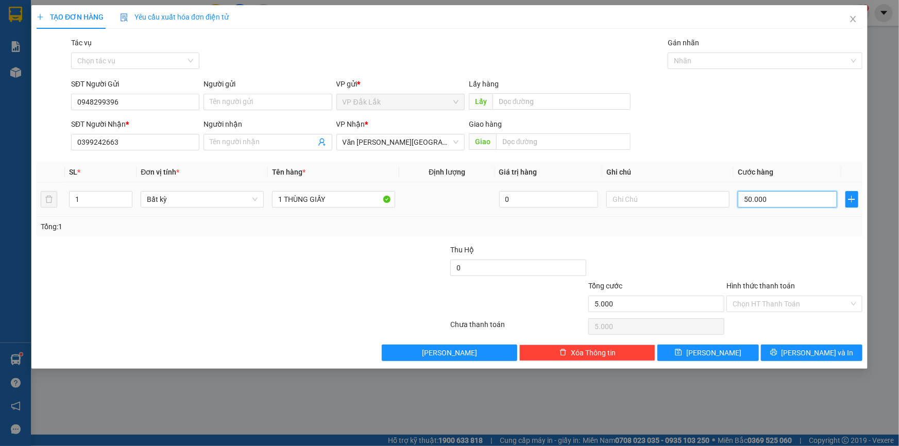
type input "50.000"
click at [745, 303] on input "Hình thức thanh toán" at bounding box center [790, 303] width 116 height 15
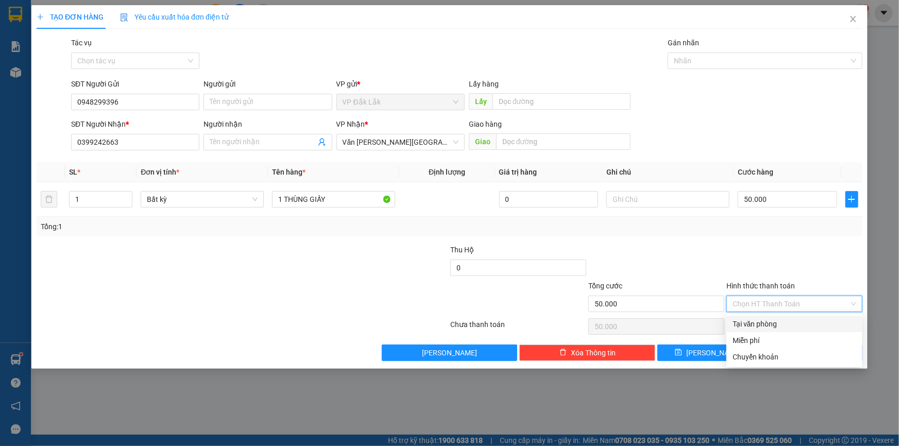
click at [772, 330] on div "Tại văn phòng" at bounding box center [794, 324] width 136 height 16
type input "0"
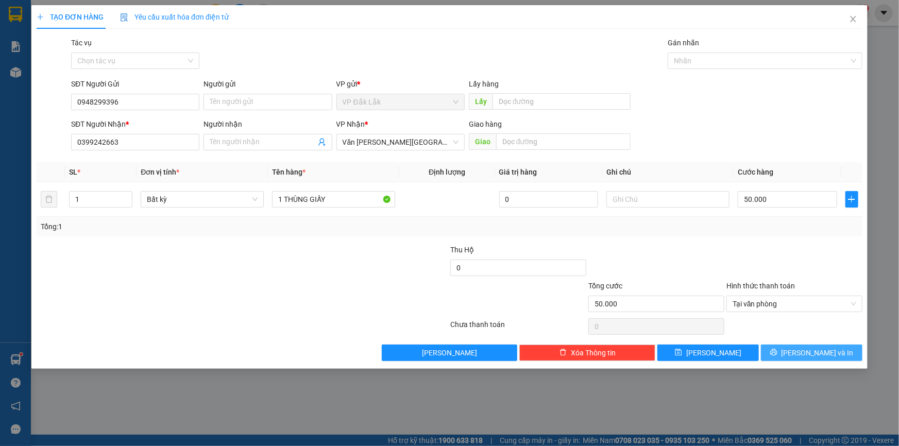
click at [800, 345] on button "[PERSON_NAME] và In" at bounding box center [811, 353] width 101 height 16
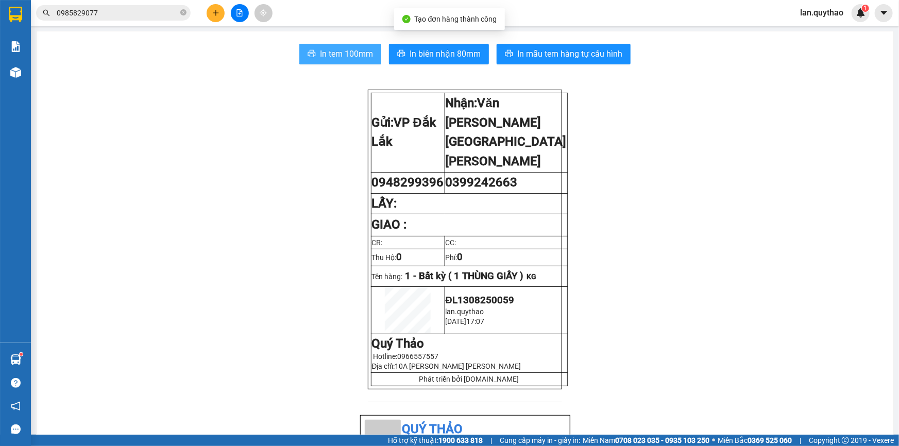
click at [314, 55] on button "In tem 100mm" at bounding box center [340, 54] width 82 height 21
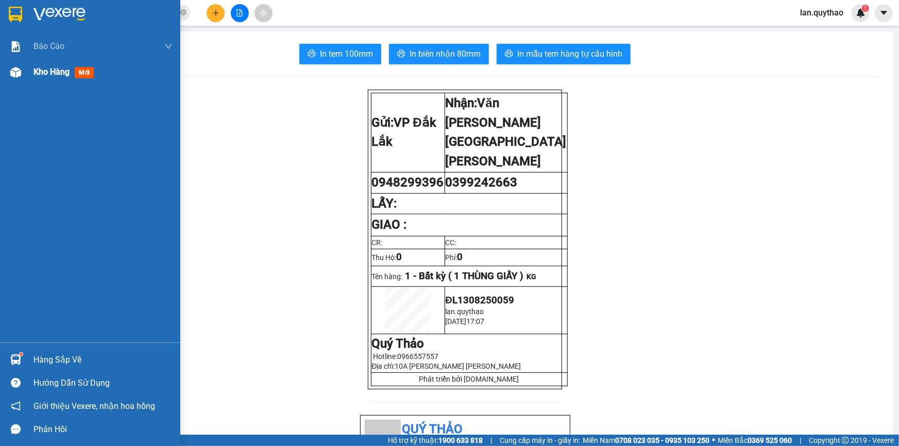
click at [64, 67] on span "Kho hàng" at bounding box center [51, 72] width 36 height 10
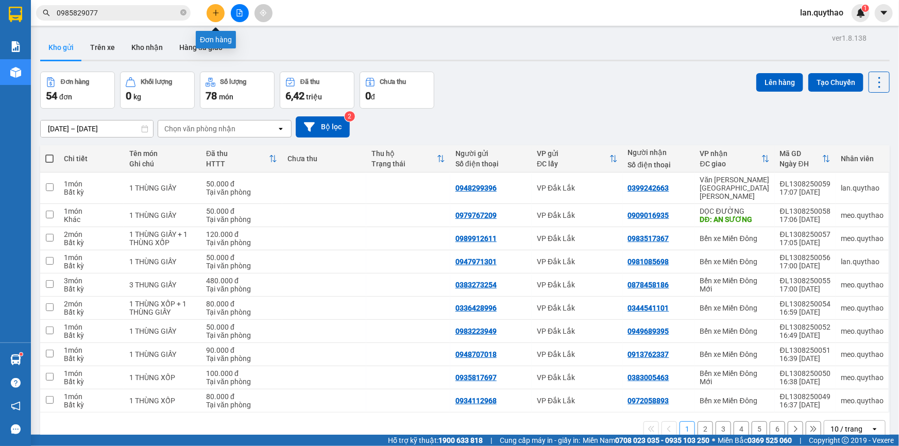
click at [214, 15] on icon "plus" at bounding box center [215, 12] width 7 height 7
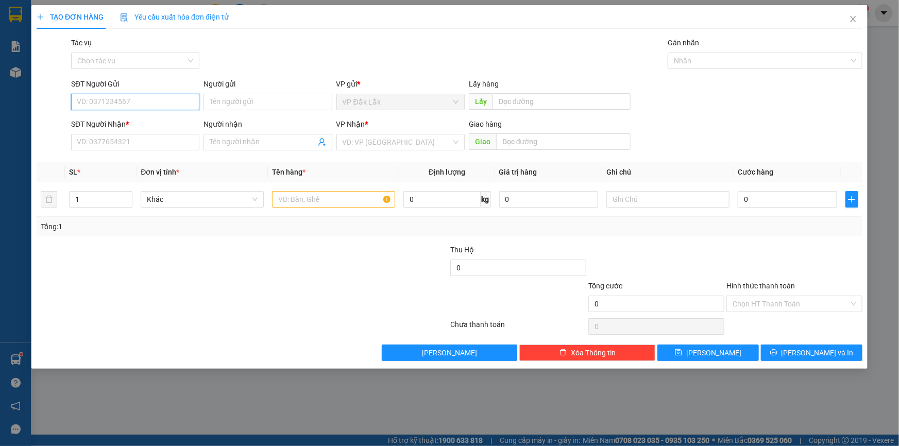
click at [132, 104] on input "SĐT Người Gửi" at bounding box center [135, 102] width 128 height 16
type input "0935409289"
click at [129, 124] on div "0935409289" at bounding box center [135, 122] width 116 height 11
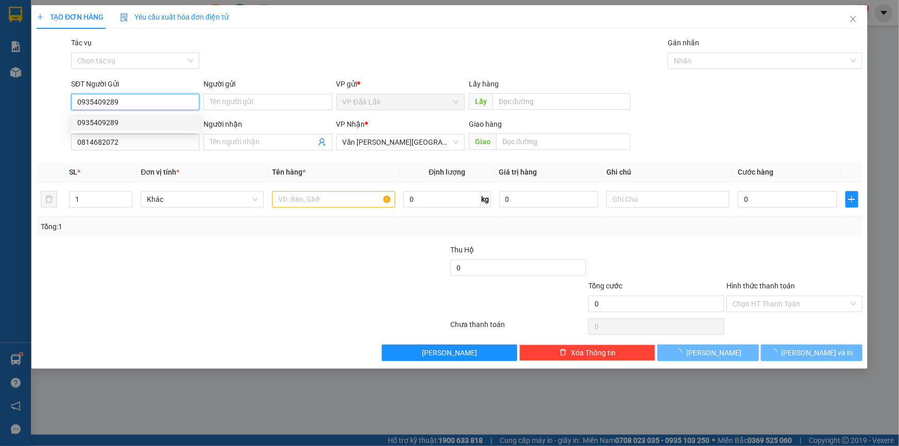
type input "0814682072"
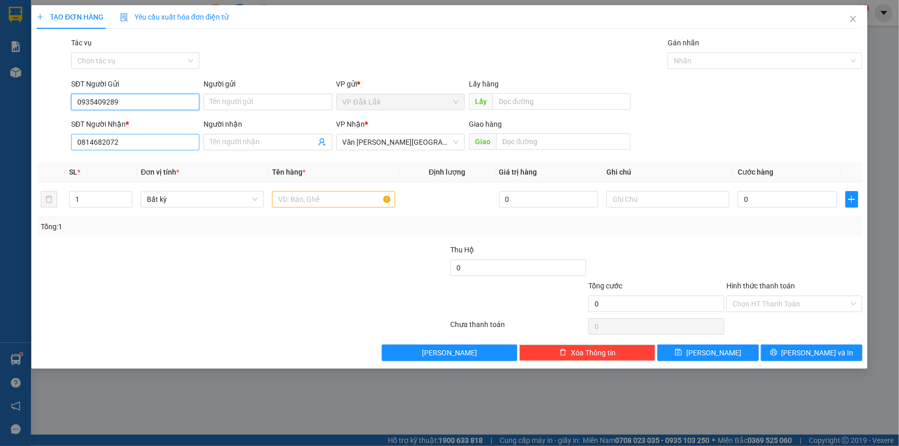
type input "0935409289"
click at [136, 144] on input "0814682072" at bounding box center [135, 142] width 128 height 16
type input "0972443346"
click at [121, 163] on div "0972443346 - [PERSON_NAME]" at bounding box center [135, 162] width 116 height 11
type input "THÚY"
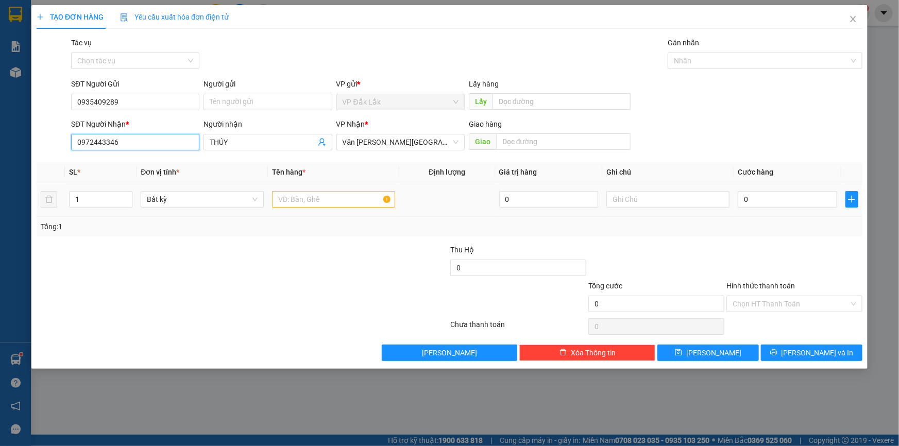
type input "0972443346"
click at [340, 203] on input "text" at bounding box center [333, 199] width 123 height 16
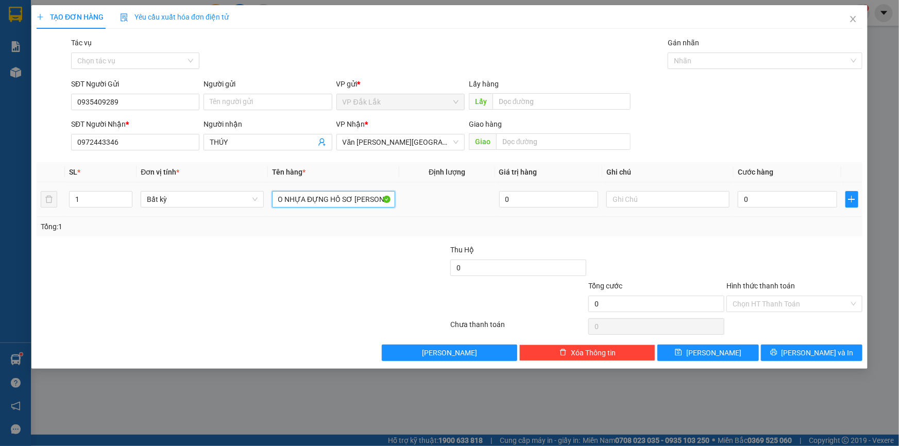
scroll to position [0, 26]
type input "1 BAO NHỰA ĐỰNG HỒ SƠ [PERSON_NAME]"
click at [768, 304] on input "Hình thức thanh toán" at bounding box center [790, 303] width 116 height 15
click at [751, 201] on input "0" at bounding box center [787, 199] width 99 height 16
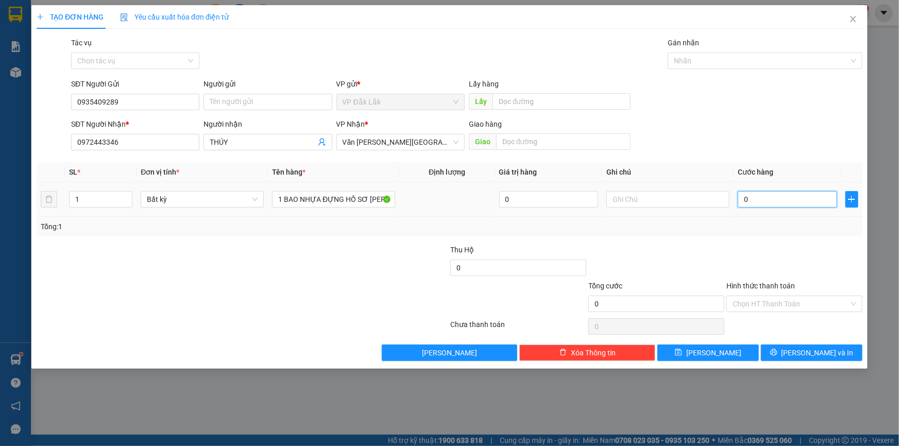
type input "5"
type input "50"
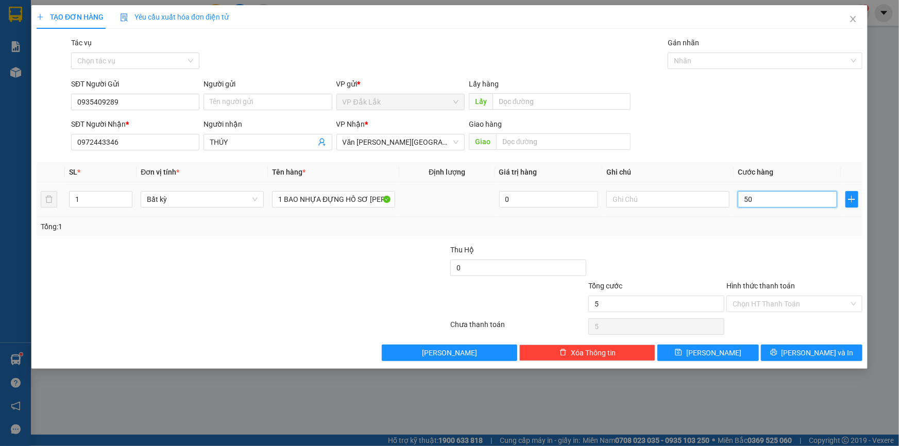
type input "50"
type input "500"
type input "5.000"
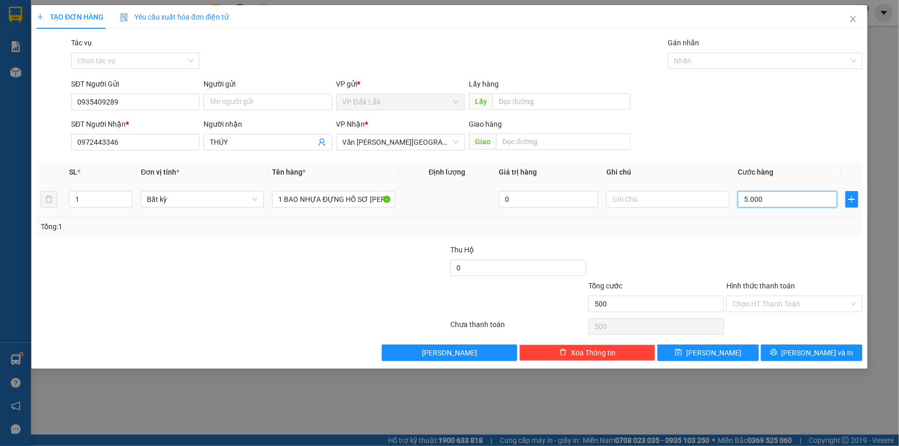
type input "5.000"
type input "50.000"
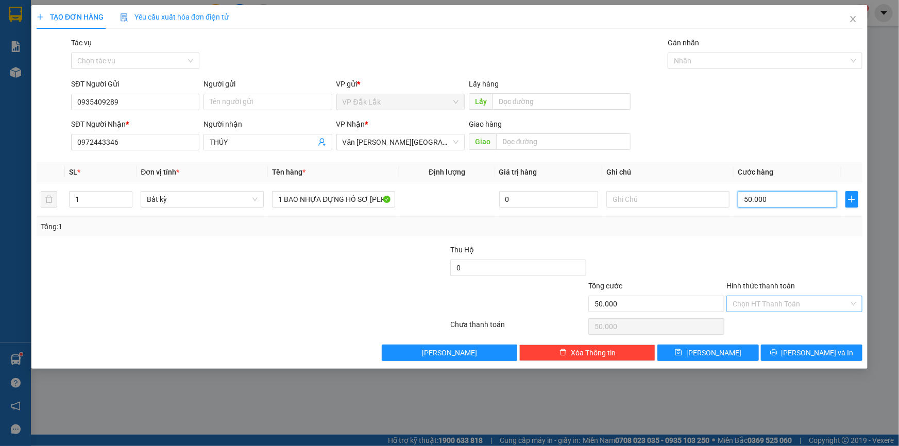
type input "50.000"
click at [747, 305] on input "Hình thức thanh toán" at bounding box center [790, 303] width 116 height 15
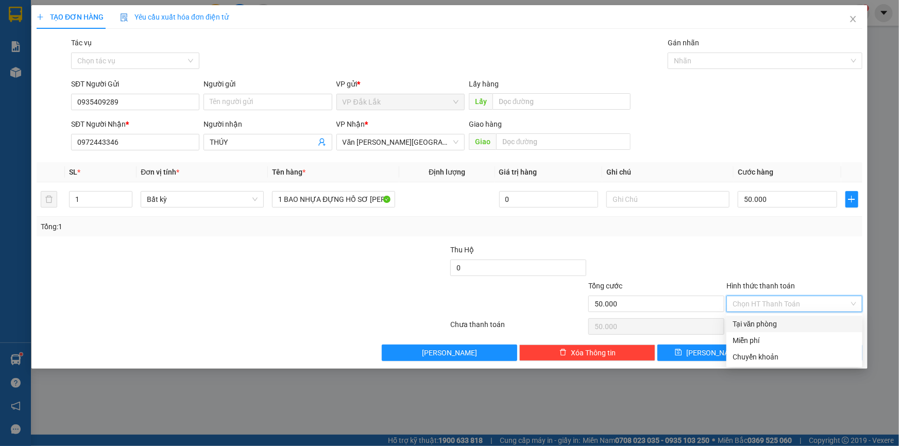
click at [750, 321] on div "Tại văn phòng" at bounding box center [794, 323] width 124 height 11
type input "0"
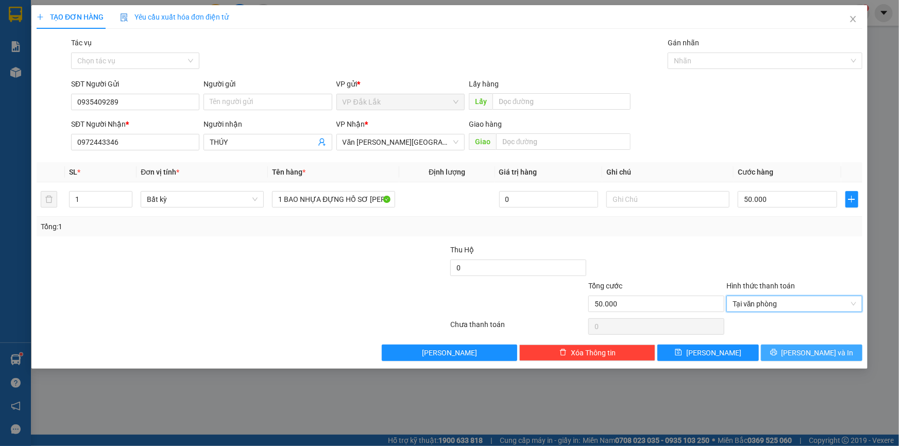
click at [810, 352] on span "[PERSON_NAME] và In" at bounding box center [817, 352] width 72 height 11
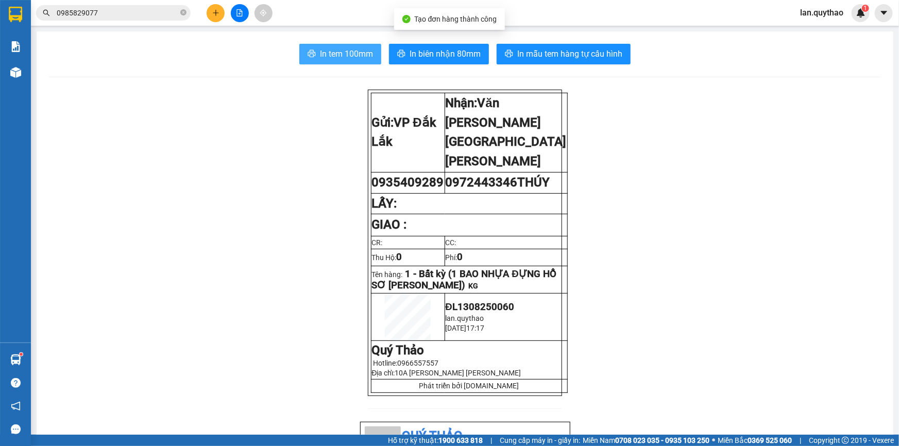
click at [327, 55] on span "In tem 100mm" at bounding box center [346, 53] width 53 height 13
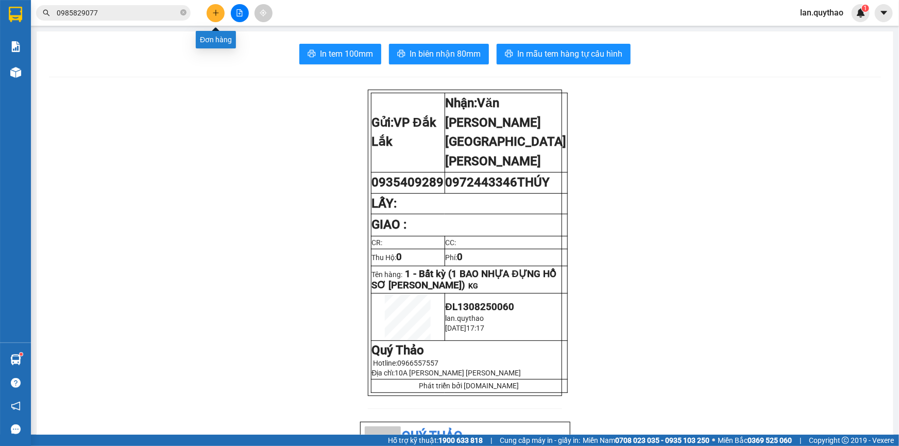
click at [210, 11] on button at bounding box center [216, 13] width 18 height 18
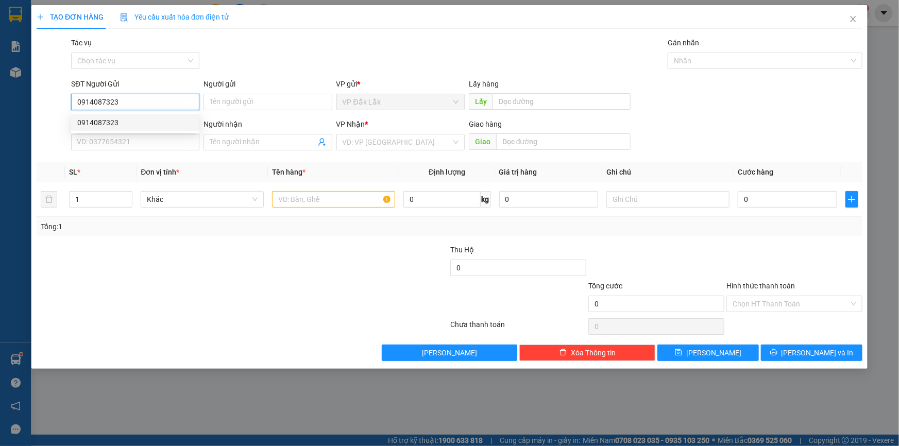
type input "0914087323"
click at [105, 131] on div "0914087323 0914087323" at bounding box center [135, 122] width 128 height 21
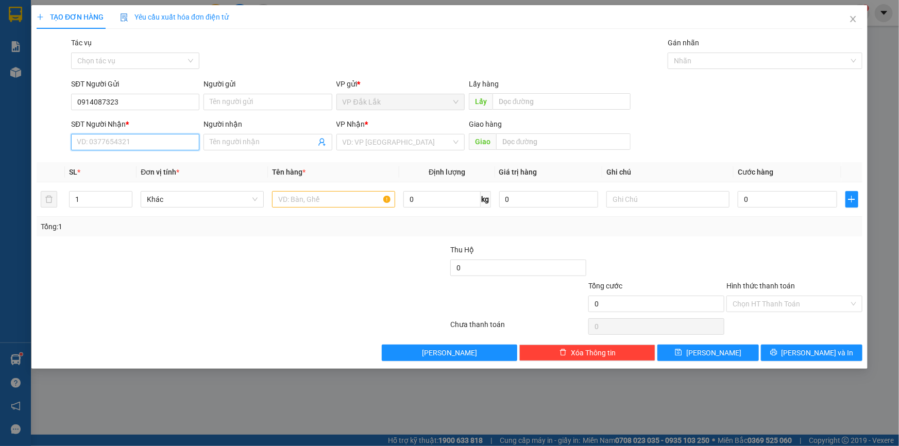
click at [97, 139] on input "SĐT Người Nhận *" at bounding box center [135, 142] width 128 height 16
click at [88, 162] on div "0889738089" at bounding box center [135, 162] width 116 height 11
type input "0889738089"
click at [321, 199] on input "text" at bounding box center [333, 199] width 123 height 16
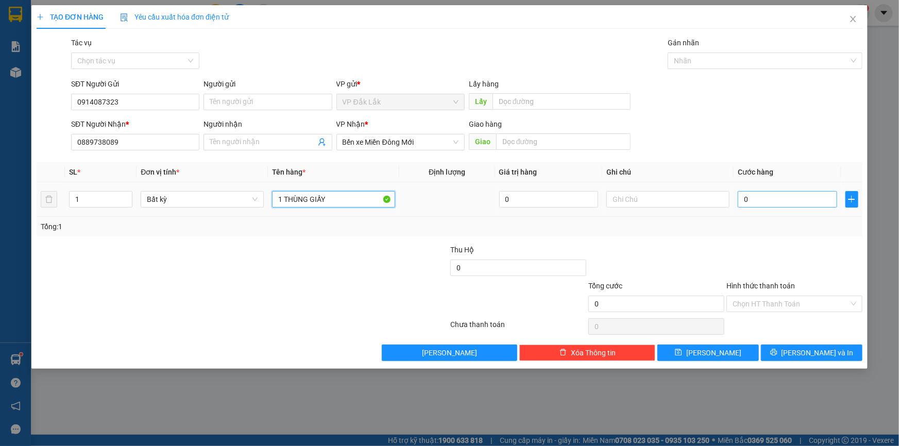
type input "1 THÙNG GIẤY"
click at [742, 197] on input "0" at bounding box center [787, 199] width 99 height 16
type input "7"
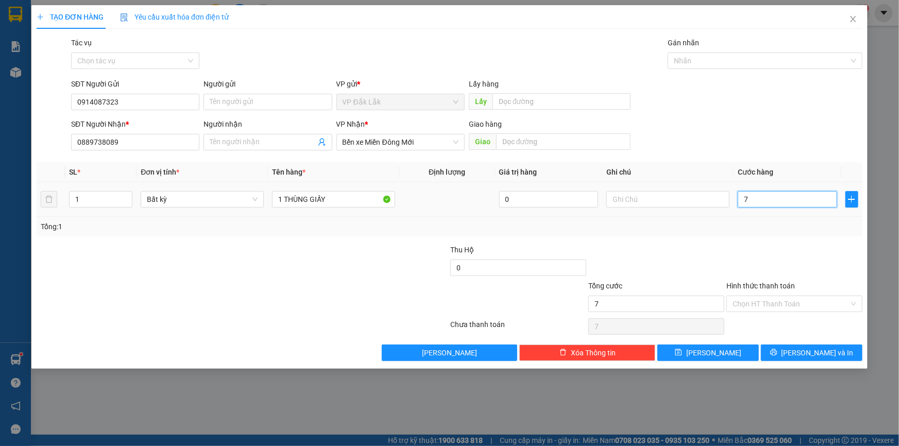
type input "70"
type input "700"
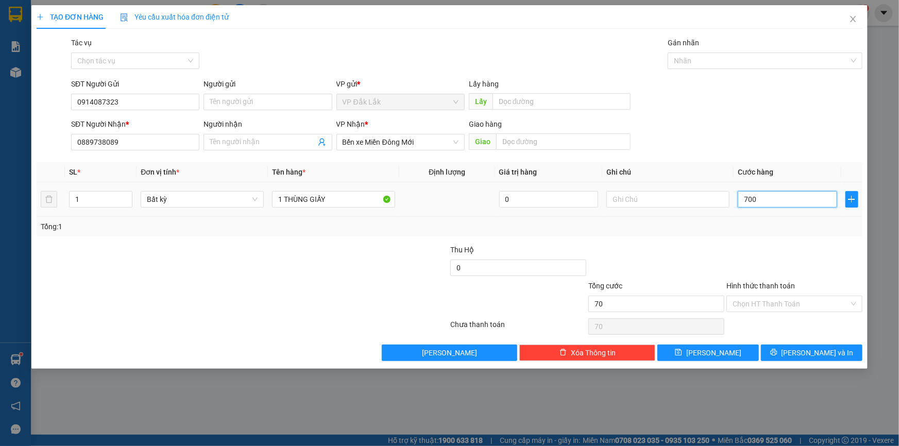
type input "700"
type input "7.000"
type input "70.000"
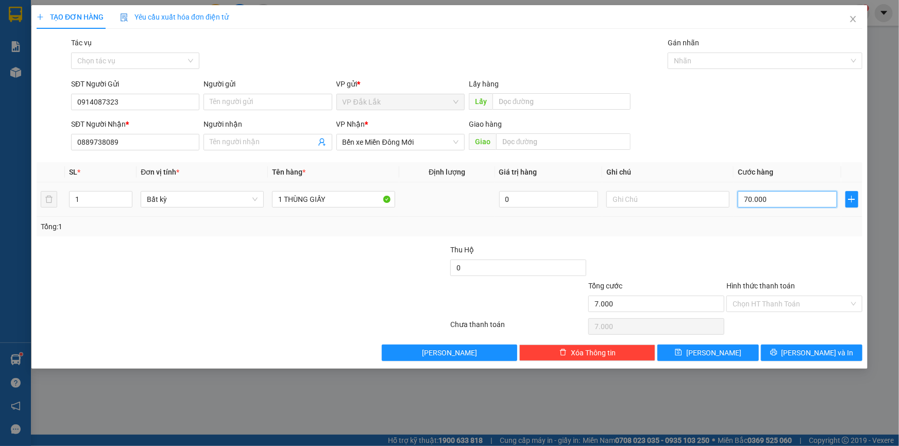
type input "70.000"
click at [768, 298] on input "Hình thức thanh toán" at bounding box center [790, 303] width 116 height 15
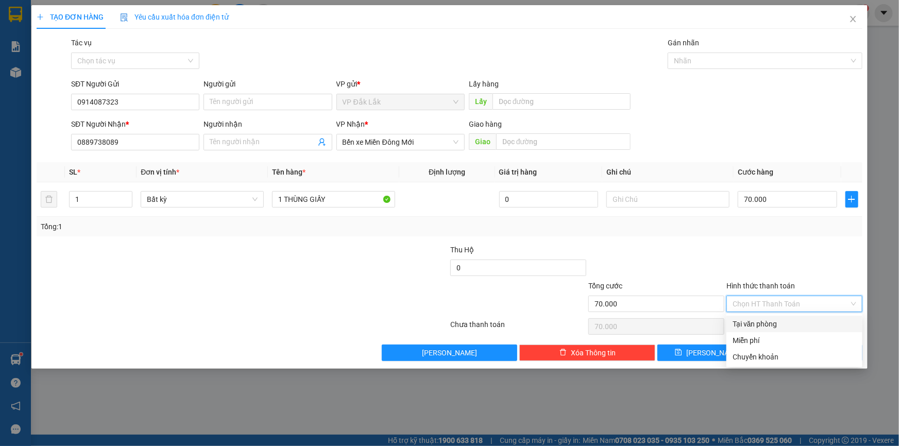
click at [764, 326] on div "Tại văn phòng" at bounding box center [794, 323] width 124 height 11
type input "0"
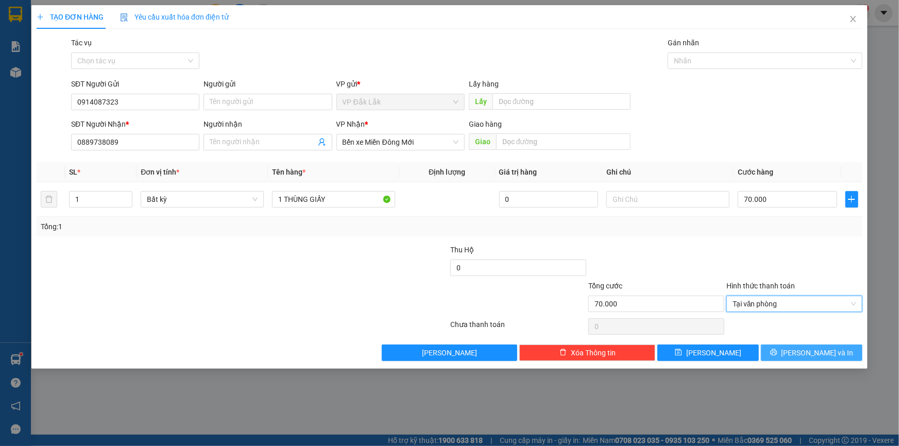
click at [801, 351] on button "[PERSON_NAME] và In" at bounding box center [811, 353] width 101 height 16
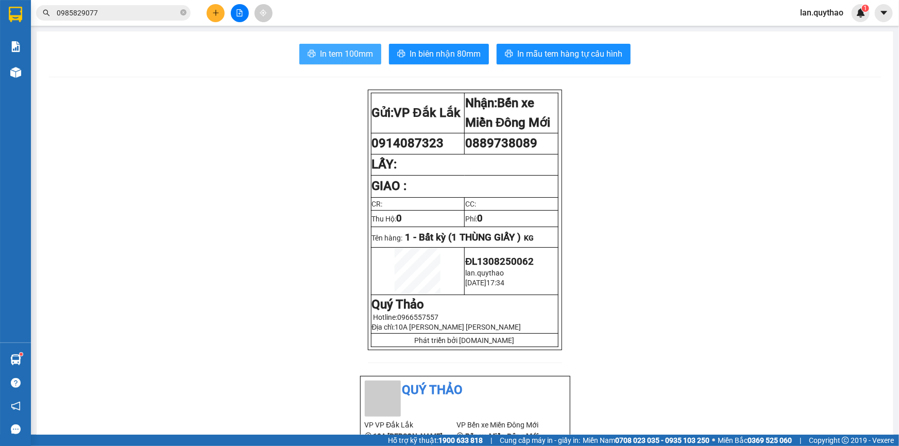
click at [344, 52] on span "In tem 100mm" at bounding box center [346, 53] width 53 height 13
click at [211, 13] on button at bounding box center [216, 13] width 18 height 18
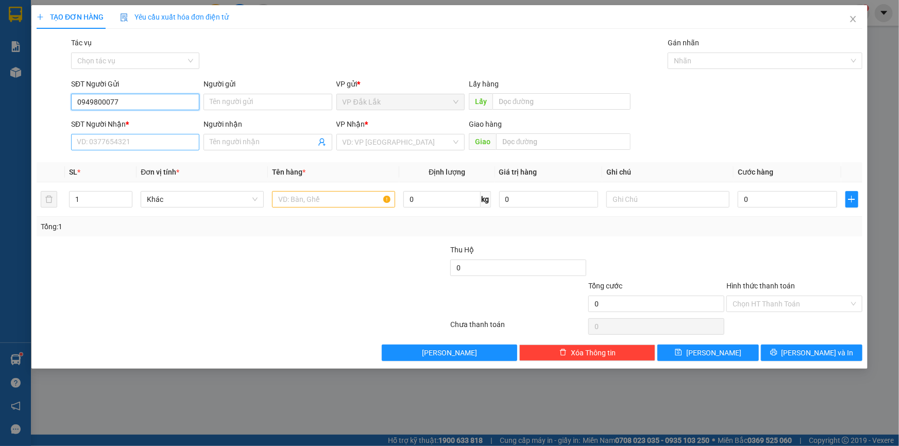
type input "0949800077"
click at [82, 142] on input "SĐT Người Nhận *" at bounding box center [135, 142] width 128 height 16
type input "0965631445"
click at [377, 147] on input "search" at bounding box center [397, 141] width 109 height 15
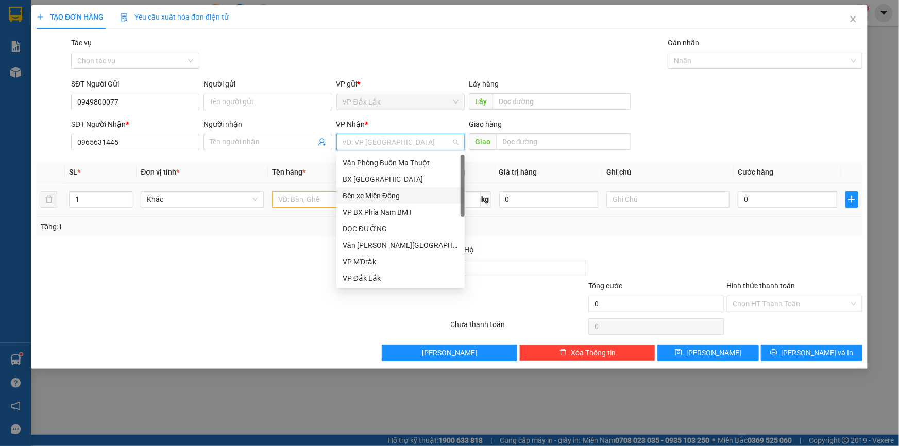
click at [390, 194] on div "Bến xe Miền Đông" at bounding box center [401, 195] width 116 height 11
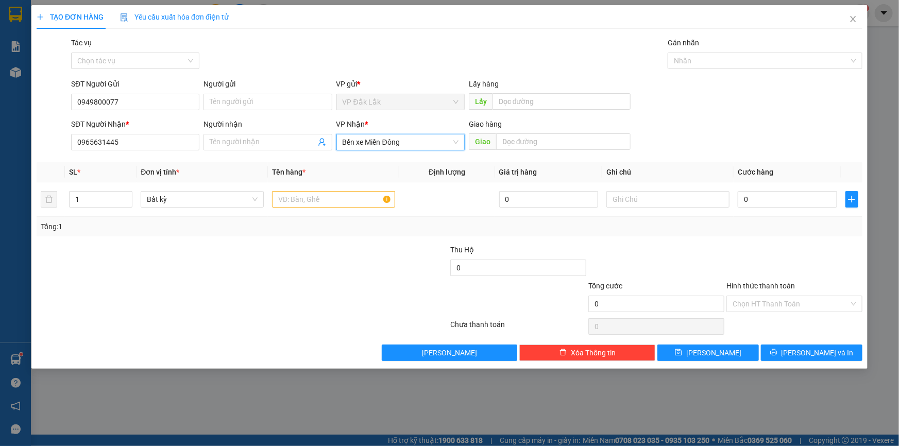
click at [414, 144] on span "Bến xe Miền Đông" at bounding box center [401, 141] width 116 height 15
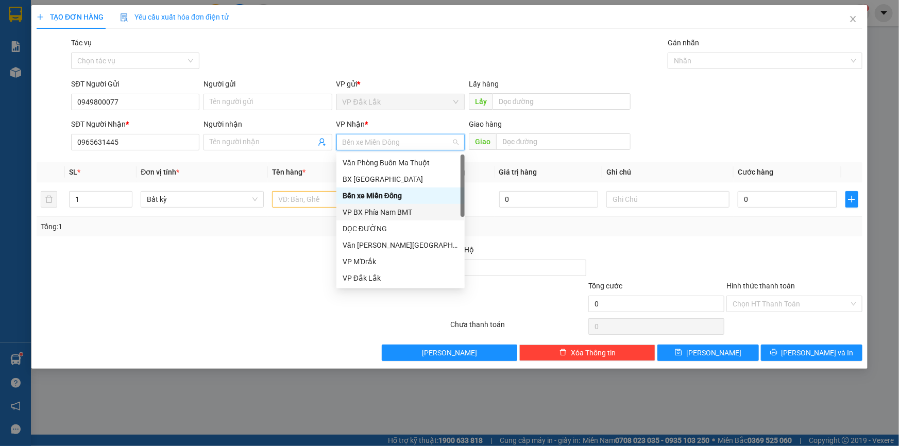
scroll to position [93, 0]
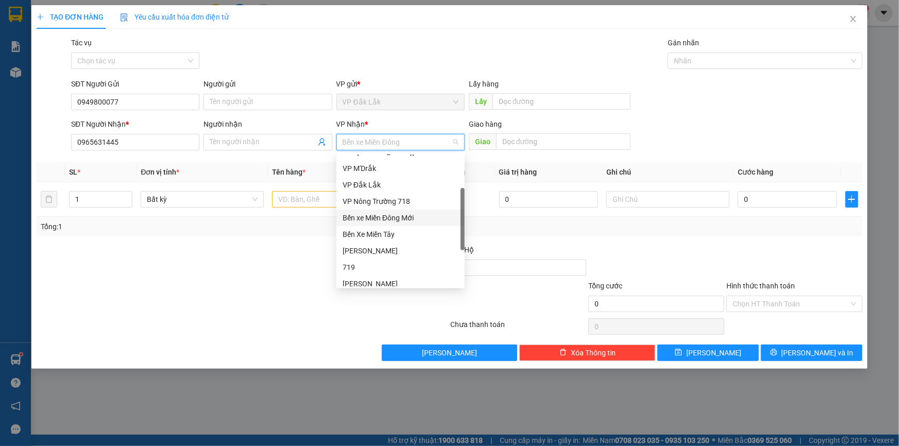
click at [399, 217] on div "Bến xe Miền Đông Mới" at bounding box center [401, 217] width 116 height 11
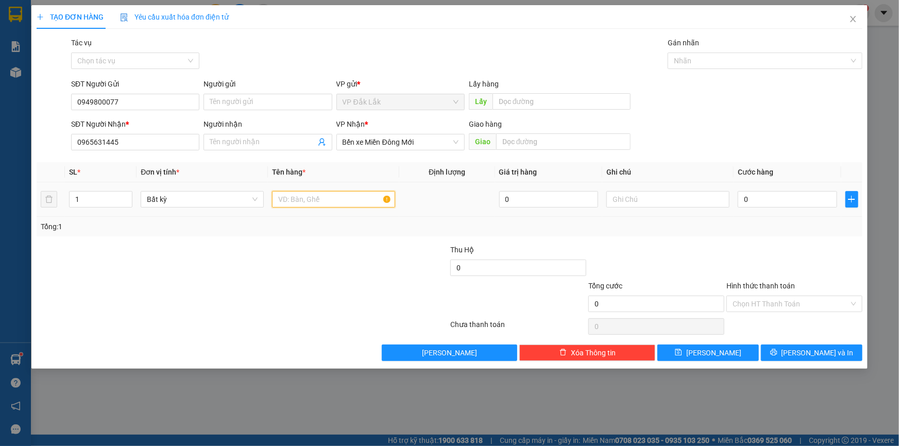
click at [298, 200] on input "text" at bounding box center [333, 199] width 123 height 16
click at [754, 205] on input "0" at bounding box center [787, 199] width 99 height 16
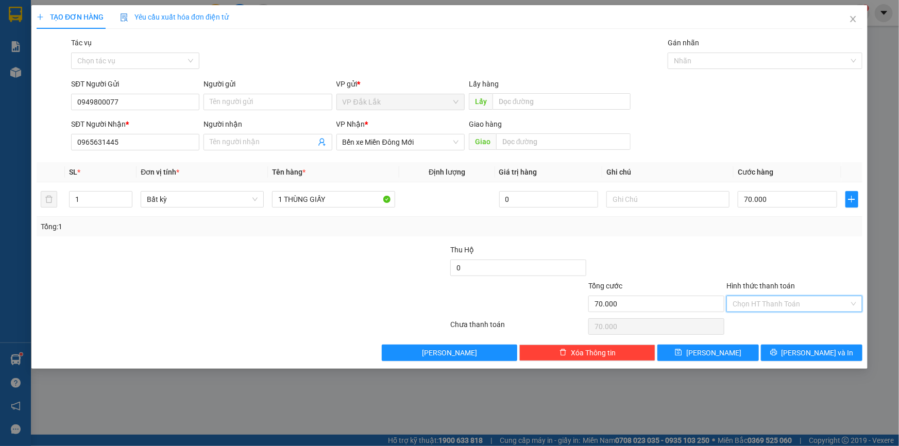
click at [793, 303] on input "Hình thức thanh toán" at bounding box center [790, 303] width 116 height 15
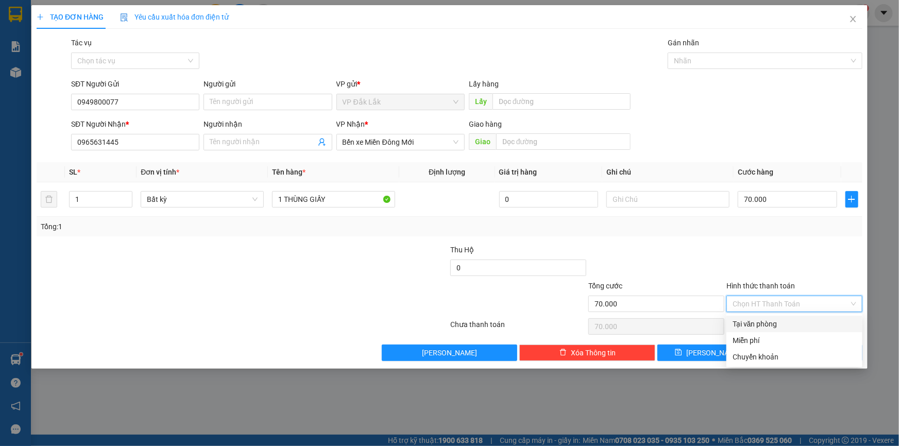
click at [794, 327] on div "Tại văn phòng" at bounding box center [794, 323] width 124 height 11
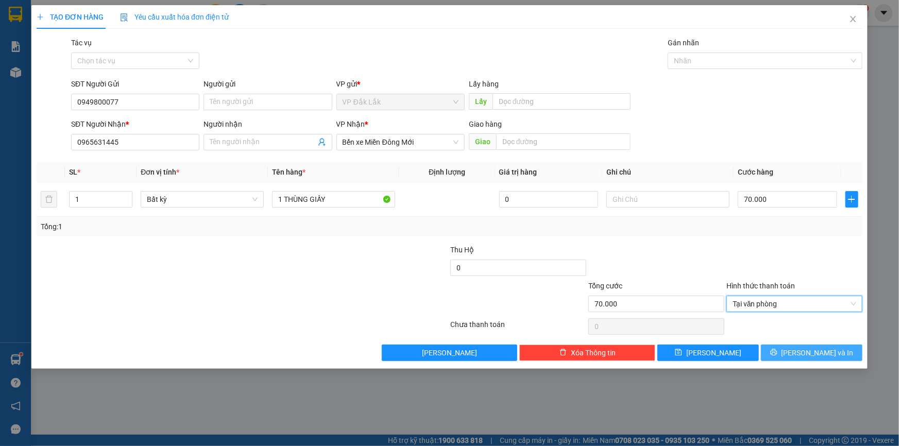
click at [809, 348] on span "[PERSON_NAME] và In" at bounding box center [817, 352] width 72 height 11
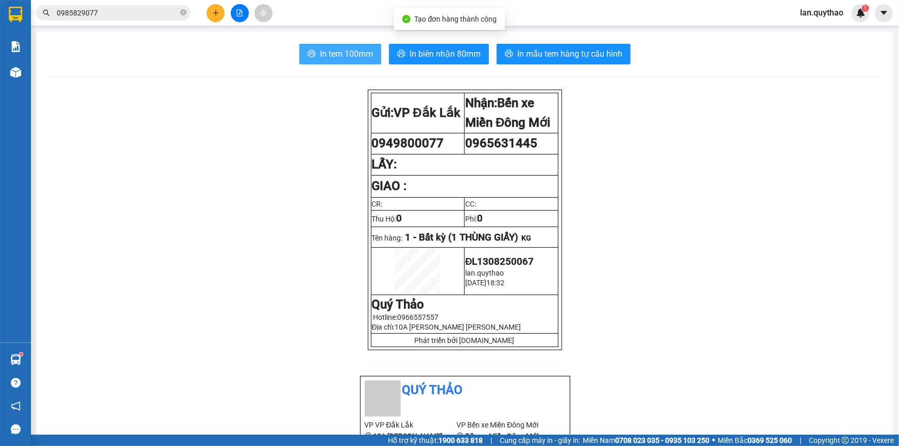
click at [345, 56] on span "In tem 100mm" at bounding box center [346, 53] width 53 height 13
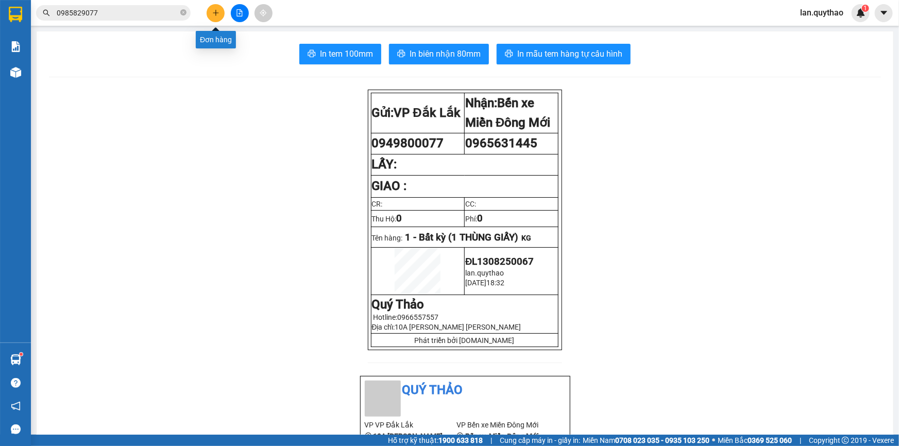
click at [212, 13] on icon "plus" at bounding box center [215, 12] width 7 height 7
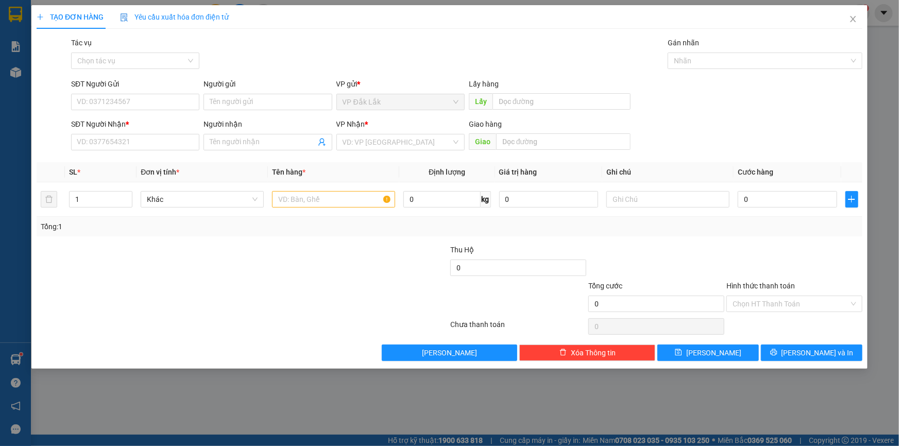
click at [86, 271] on div at bounding box center [174, 262] width 276 height 36
click at [15, 71] on div "TẠO ĐƠN HÀNG Yêu cầu xuất [PERSON_NAME] điện tử Transit Pickup Surcharge Ids Tr…" at bounding box center [449, 223] width 899 height 446
click at [13, 74] on div "TẠO ĐƠN HÀNG Yêu cầu xuất [PERSON_NAME] điện tử Transit Pickup Surcharge Ids Tr…" at bounding box center [449, 223] width 899 height 446
click at [18, 158] on div "TẠO ĐƠN HÀNG Yêu cầu xuất [PERSON_NAME] điện tử Transit Pickup Surcharge Ids Tr…" at bounding box center [449, 223] width 899 height 446
click at [16, 46] on div "TẠO ĐƠN HÀNG Yêu cầu xuất [PERSON_NAME] điện tử Transit Pickup Surcharge Ids Tr…" at bounding box center [449, 223] width 899 height 446
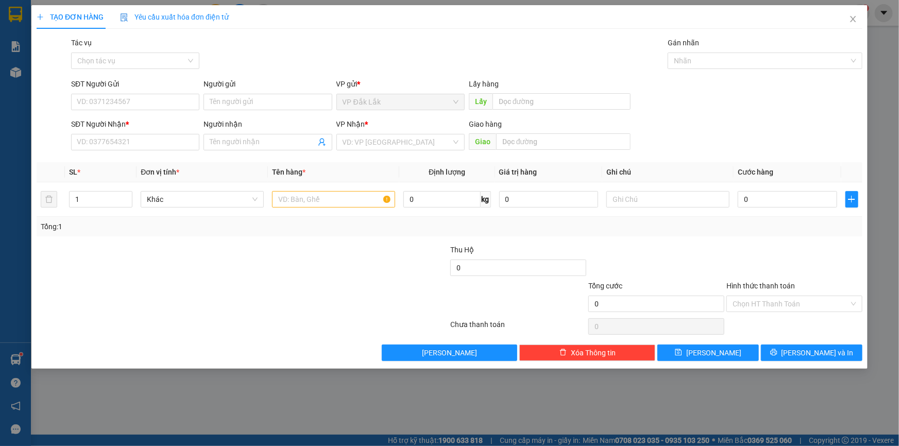
click at [15, 70] on div "TẠO ĐƠN HÀNG Yêu cầu xuất [PERSON_NAME] điện tử Transit Pickup Surcharge Ids Tr…" at bounding box center [449, 223] width 899 height 446
click at [20, 208] on div "TẠO ĐƠN HÀNG Yêu cầu xuất [PERSON_NAME] điện tử Transit Pickup Surcharge Ids Tr…" at bounding box center [449, 223] width 899 height 446
click at [106, 257] on div at bounding box center [174, 262] width 276 height 36
